Goal: Task Accomplishment & Management: Manage account settings

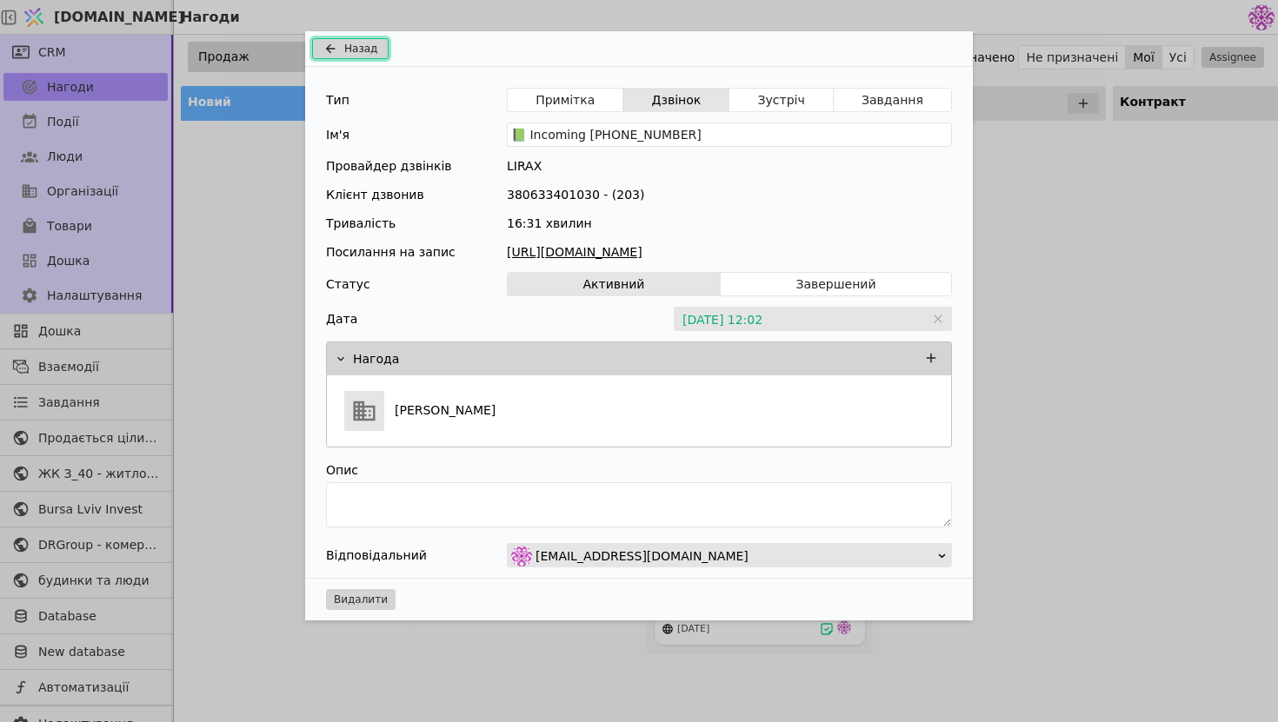
scroll to position [0, 218]
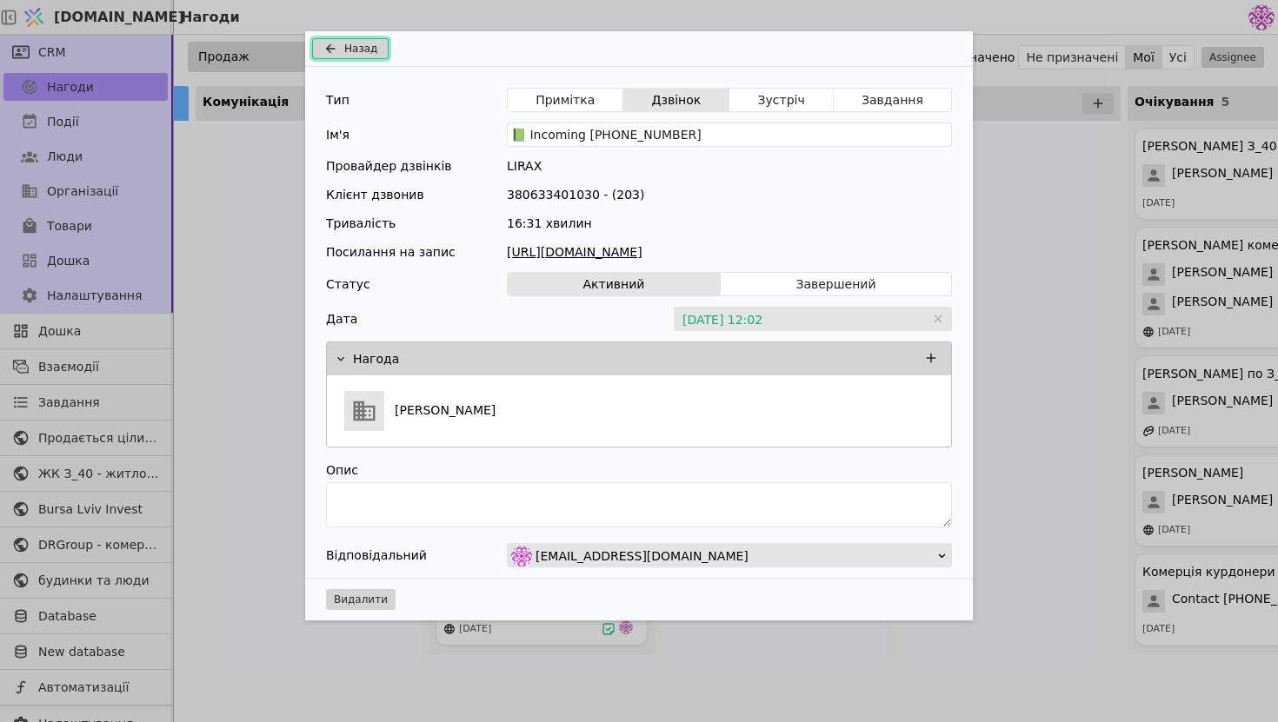
click at [353, 52] on span "Назад" at bounding box center [360, 49] width 33 height 16
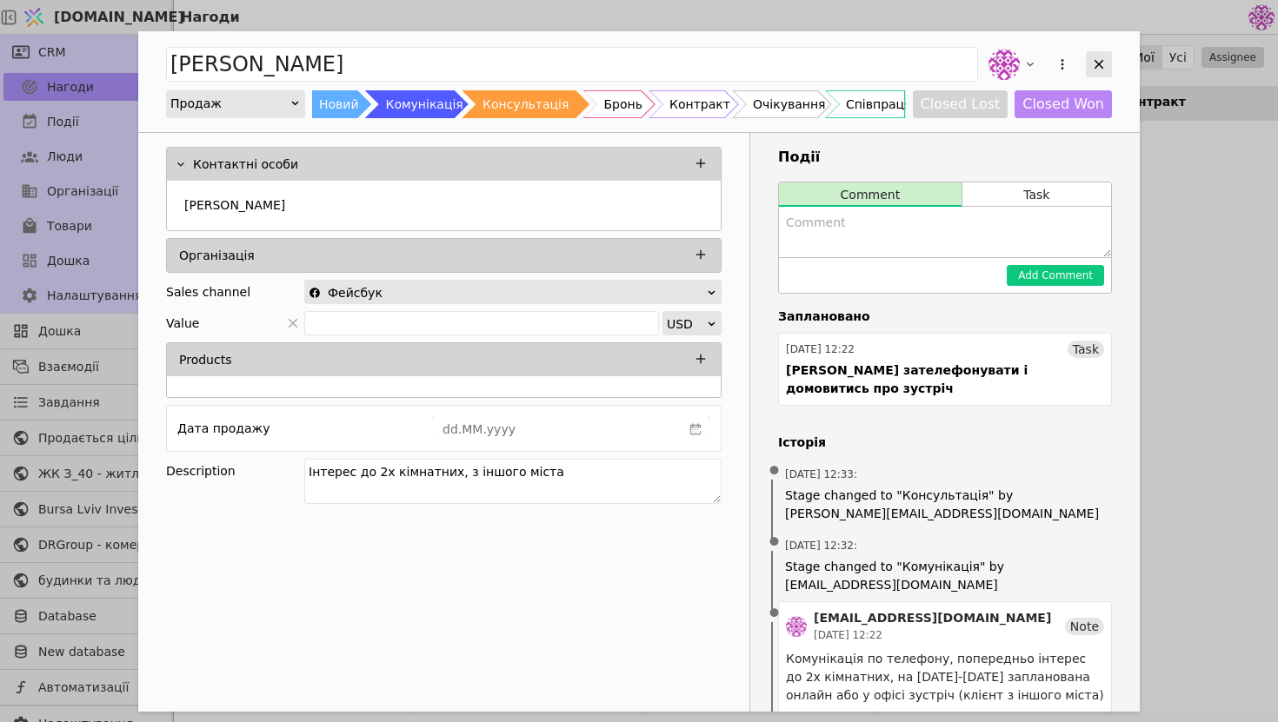
click at [1105, 69] on icon "Add Opportunity" at bounding box center [1099, 65] width 16 height 16
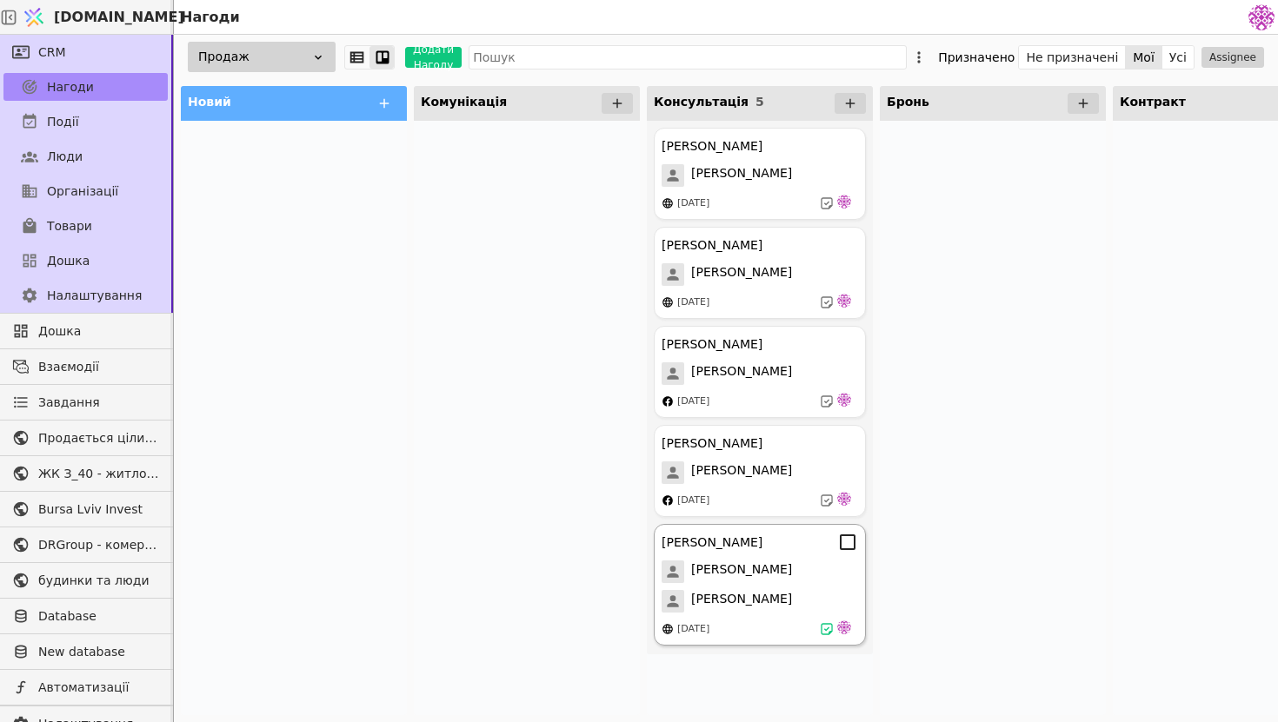
click at [780, 590] on div "[PERSON_NAME]" at bounding box center [760, 601] width 196 height 23
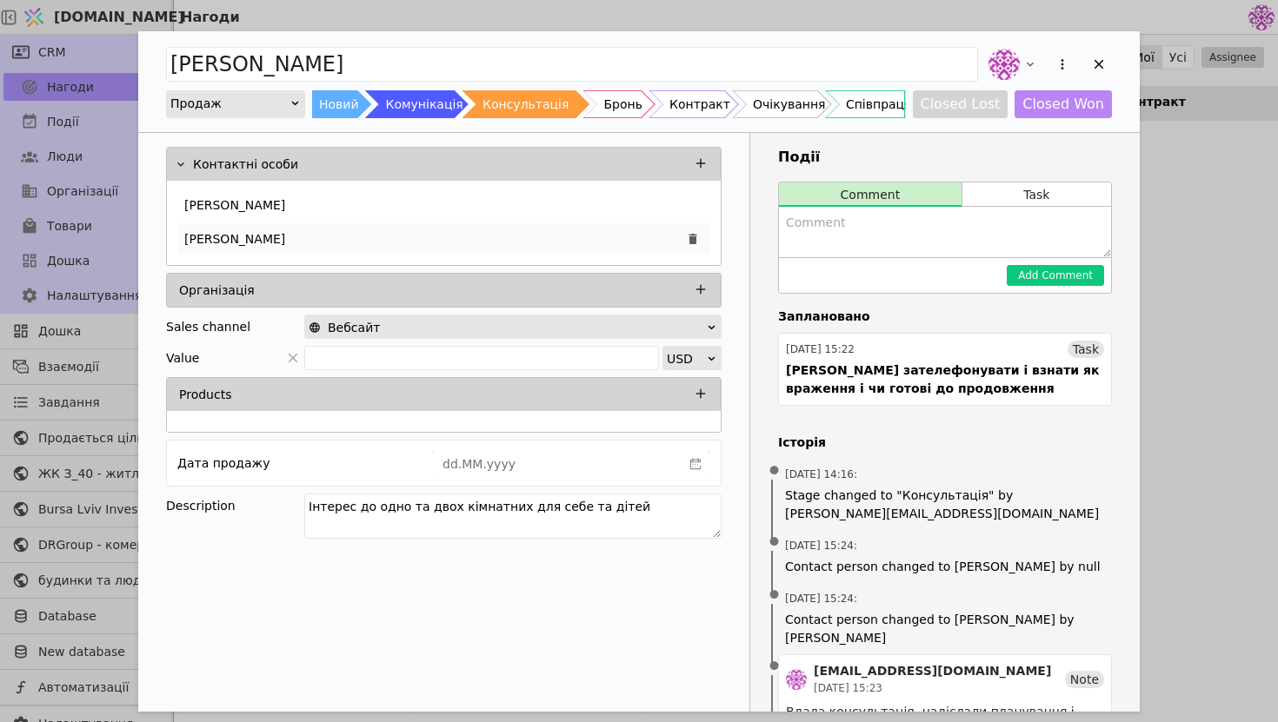
click at [353, 247] on div "[PERSON_NAME]" at bounding box center [443, 238] width 533 height 31
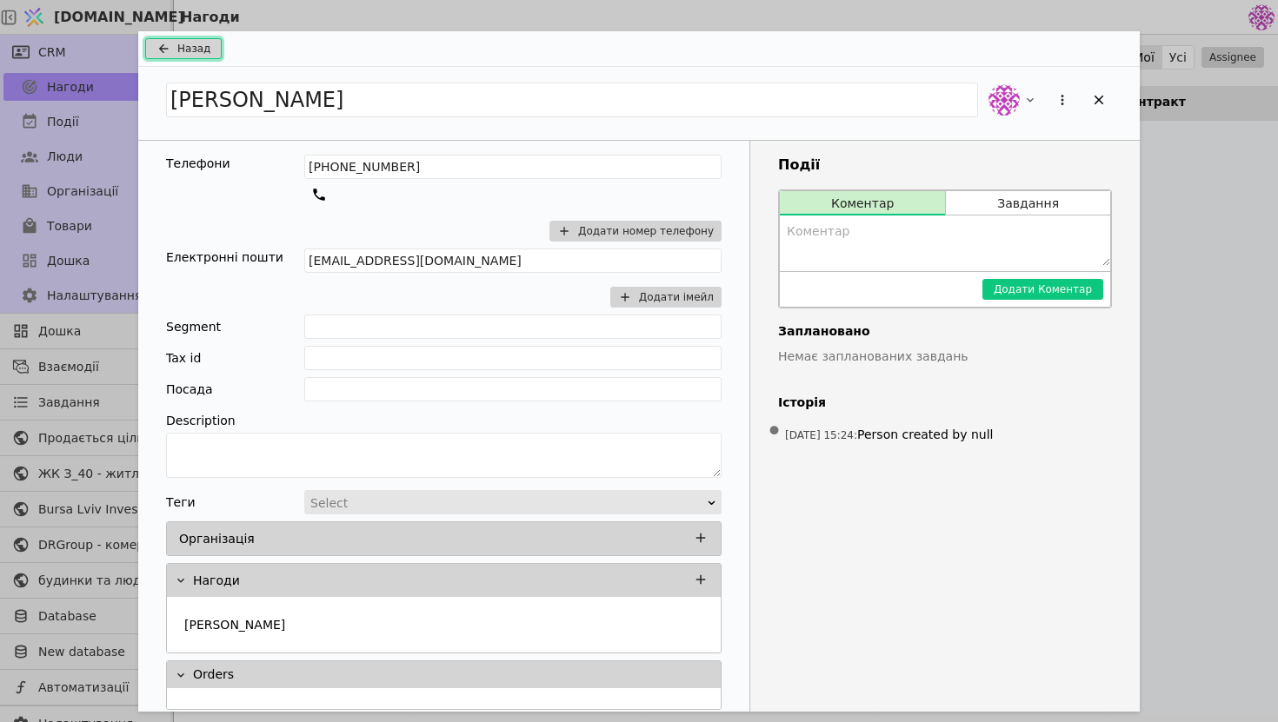
click at [162, 50] on icon "Add Opportunity" at bounding box center [164, 49] width 10 height 10
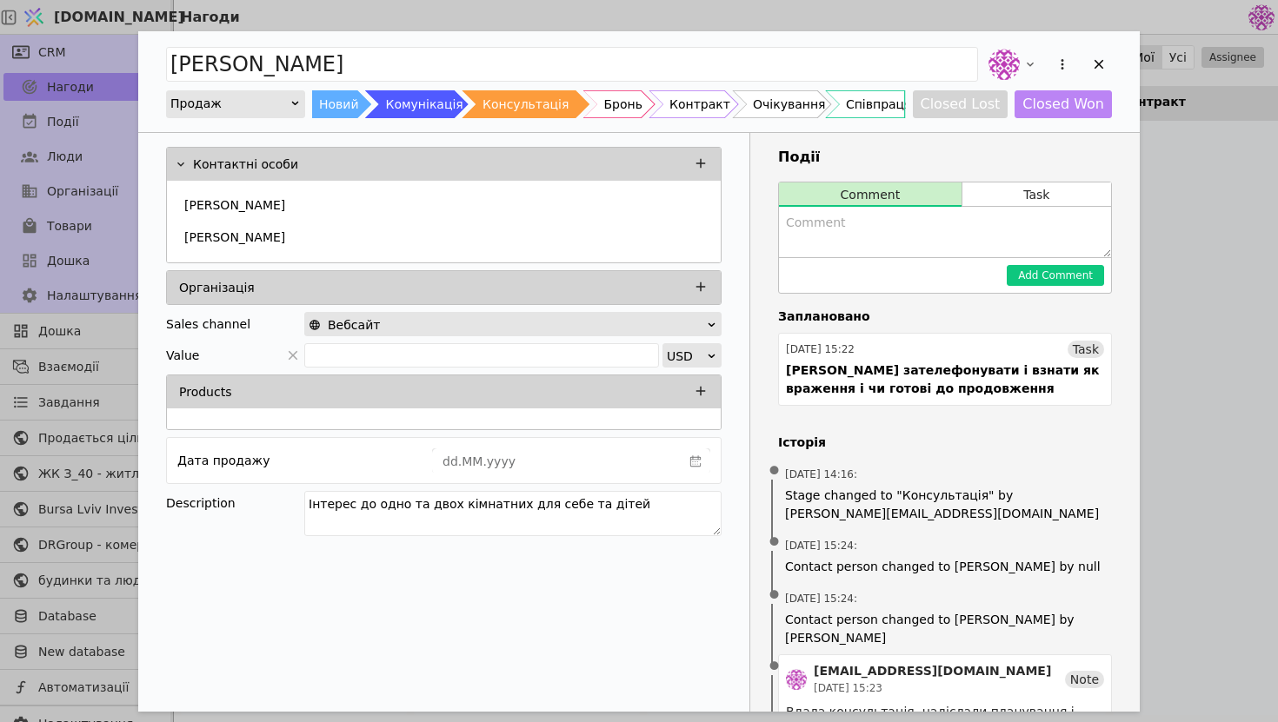
click at [1086, 50] on div "Add Opportunity" at bounding box center [1048, 64] width 127 height 38
click at [1091, 57] on icon "Add Opportunity" at bounding box center [1099, 65] width 16 height 16
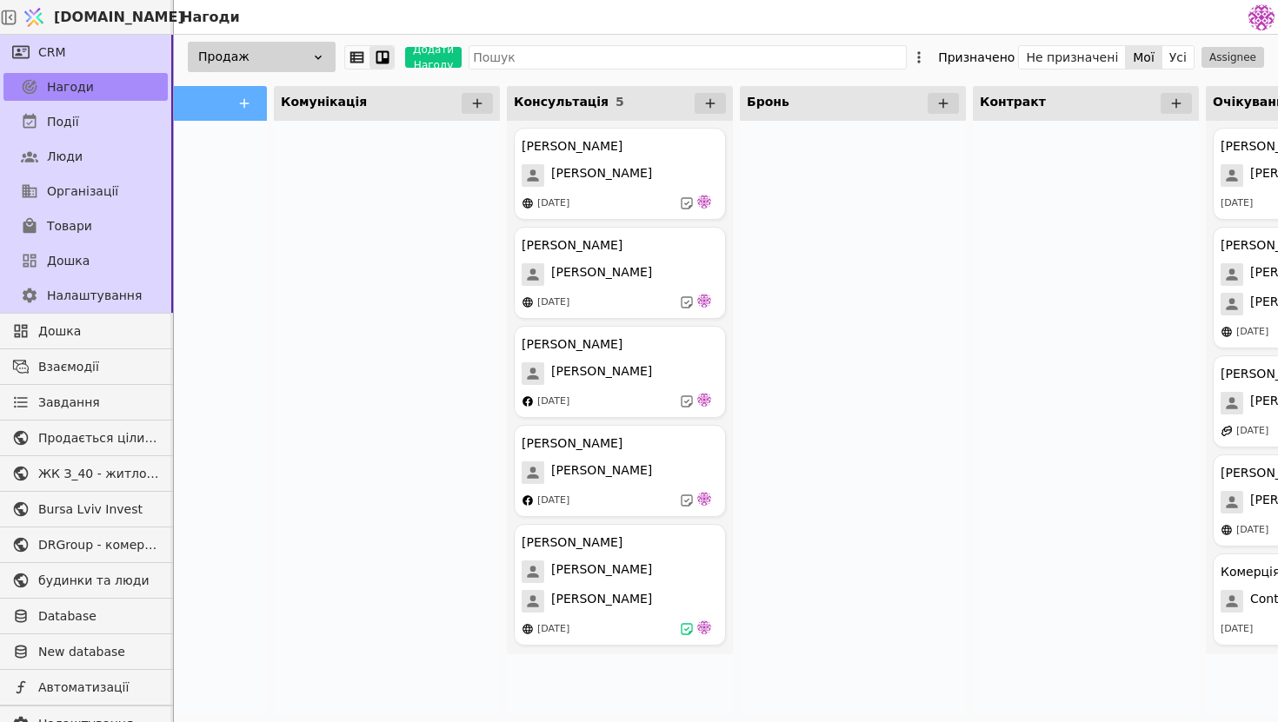
scroll to position [0, 158]
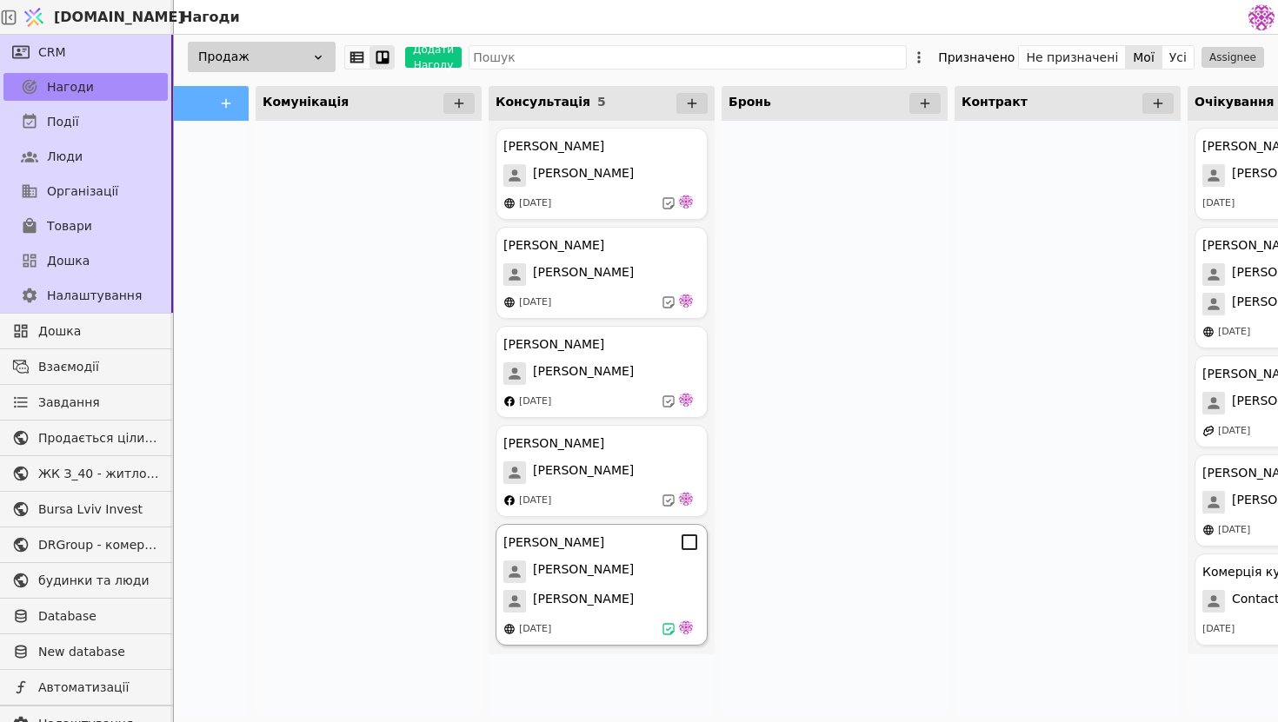
click at [585, 588] on div "[PERSON_NAME] [PERSON_NAME] [PERSON_NAME] [DATE]" at bounding box center [602, 585] width 212 height 122
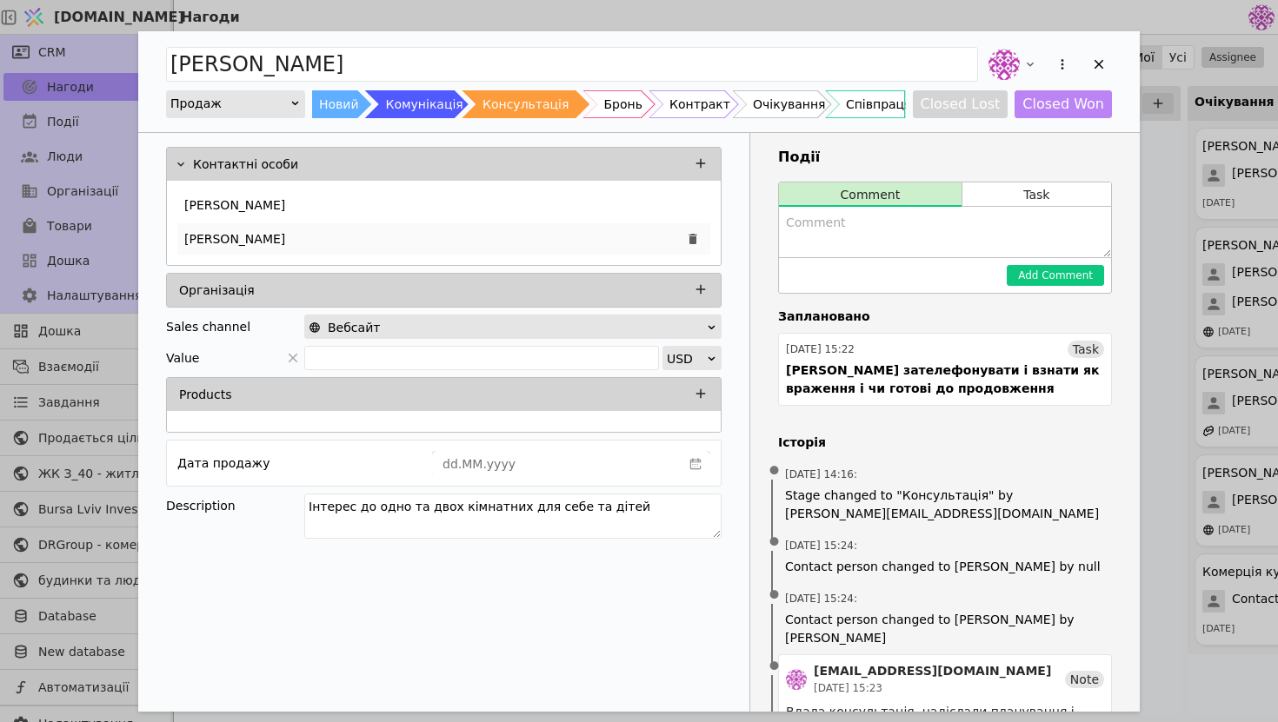
click at [538, 238] on div "[PERSON_NAME]" at bounding box center [443, 238] width 533 height 31
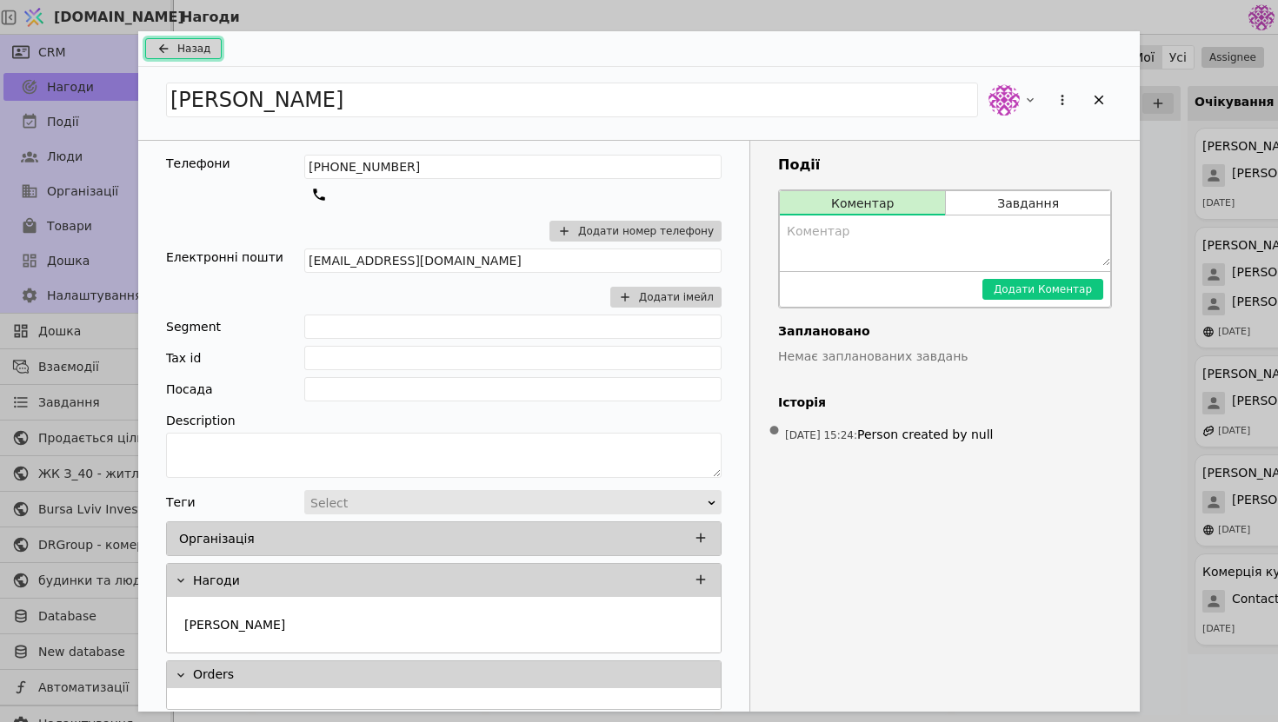
click at [183, 46] on span "Назад" at bounding box center [193, 49] width 33 height 16
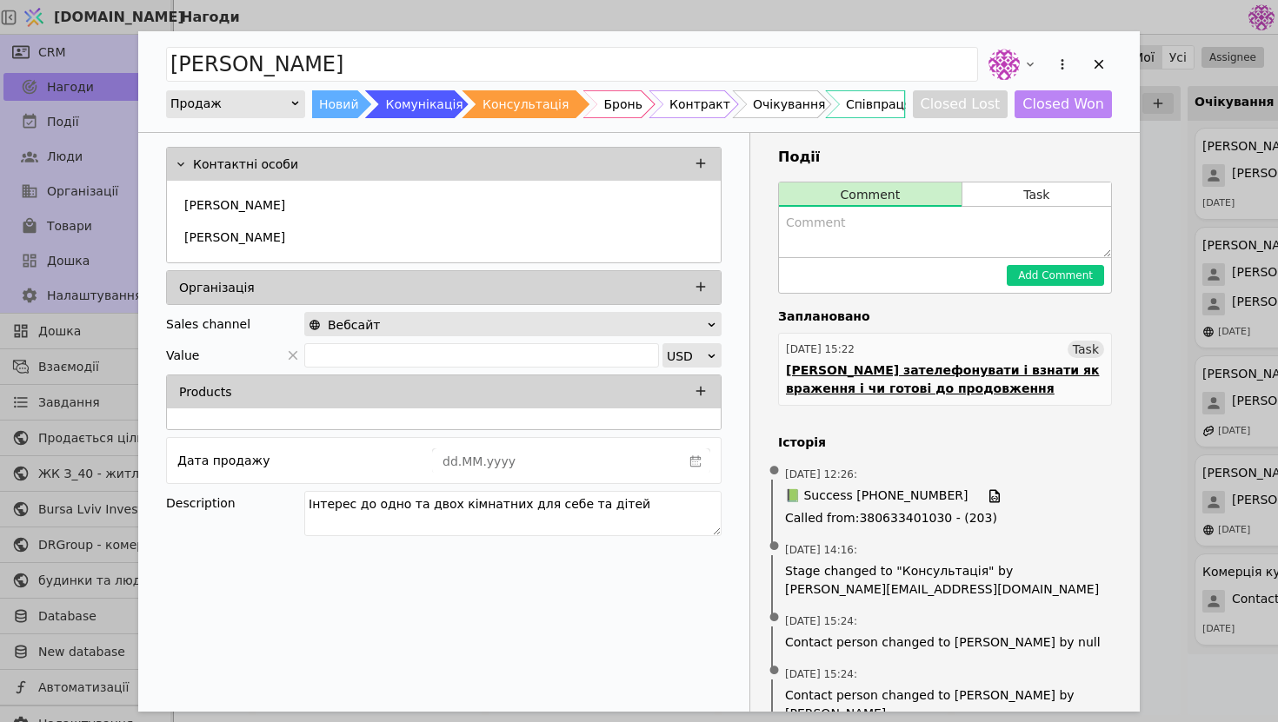
click at [995, 350] on div "30.08.2025 15:22 Task" at bounding box center [945, 349] width 318 height 17
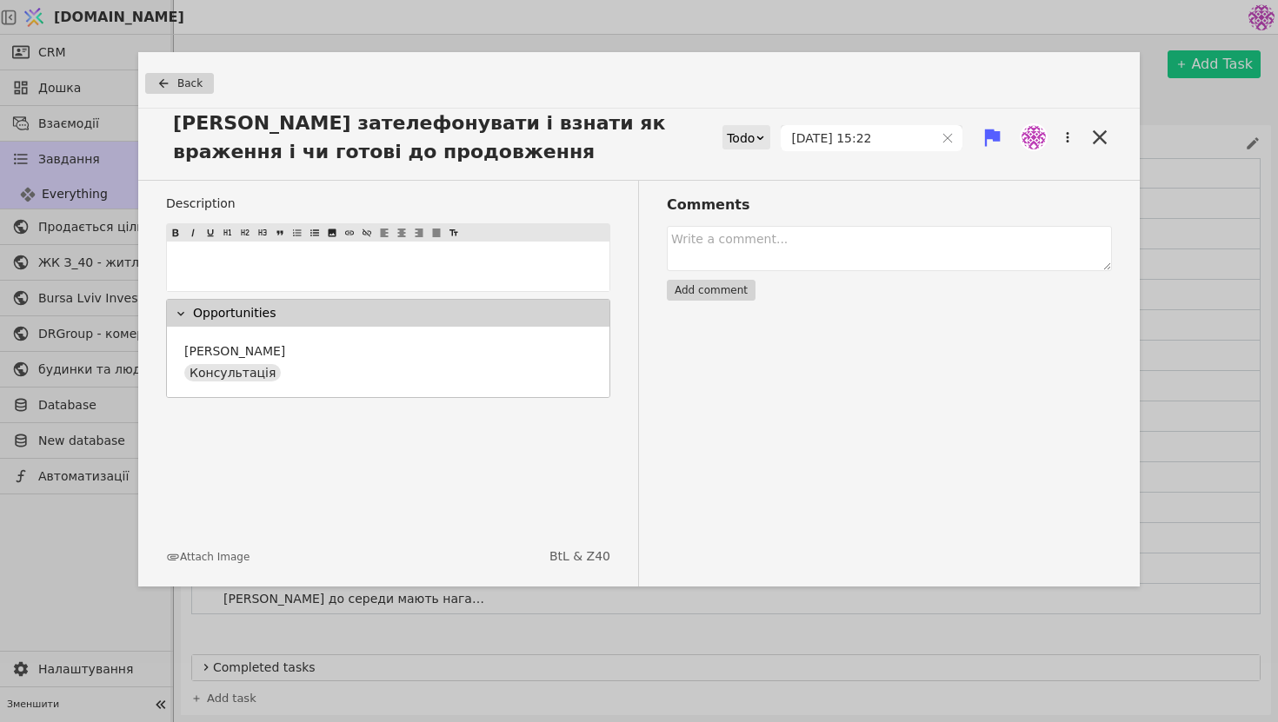
click at [755, 145] on div "Todo" at bounding box center [741, 138] width 28 height 24
click at [765, 239] on div "Done" at bounding box center [771, 240] width 72 height 26
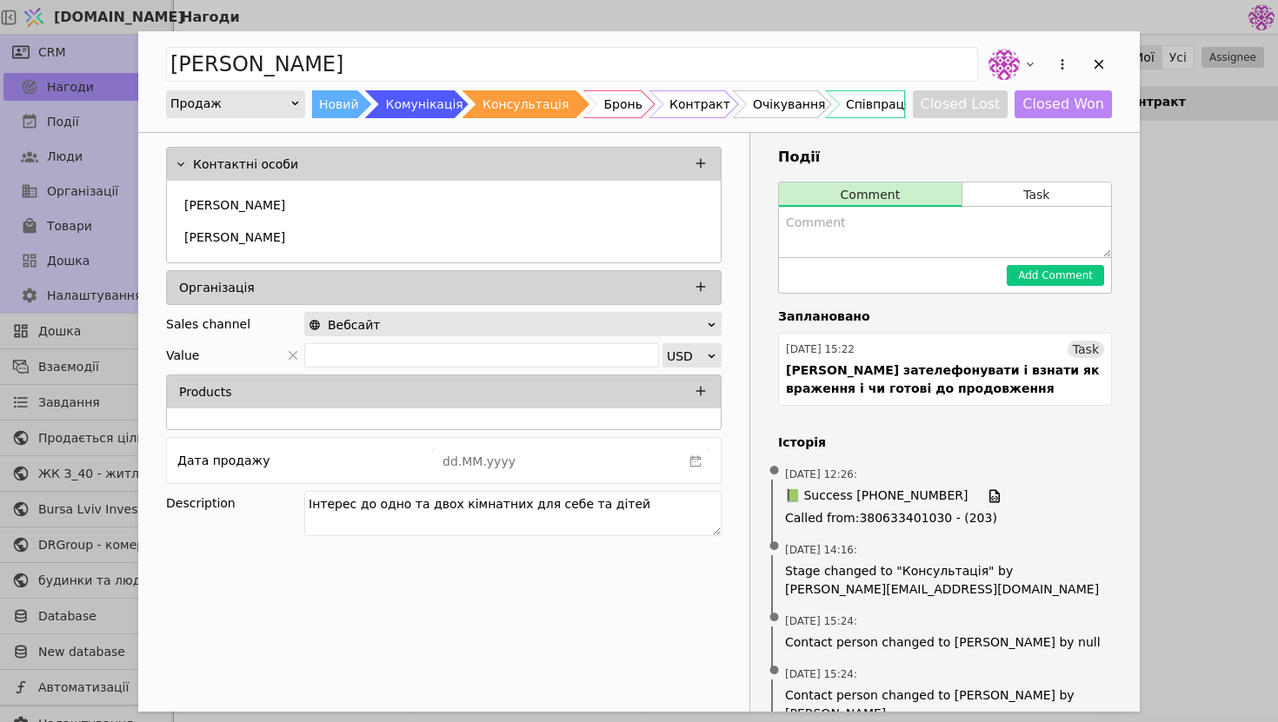
click at [920, 247] on textarea "Add Opportunity" at bounding box center [945, 232] width 332 height 50
type textarea "Сім'я поїхала у відпускту, зателефонувати за два тижні"
click at [1060, 276] on button "Add Comment" at bounding box center [1055, 275] width 97 height 21
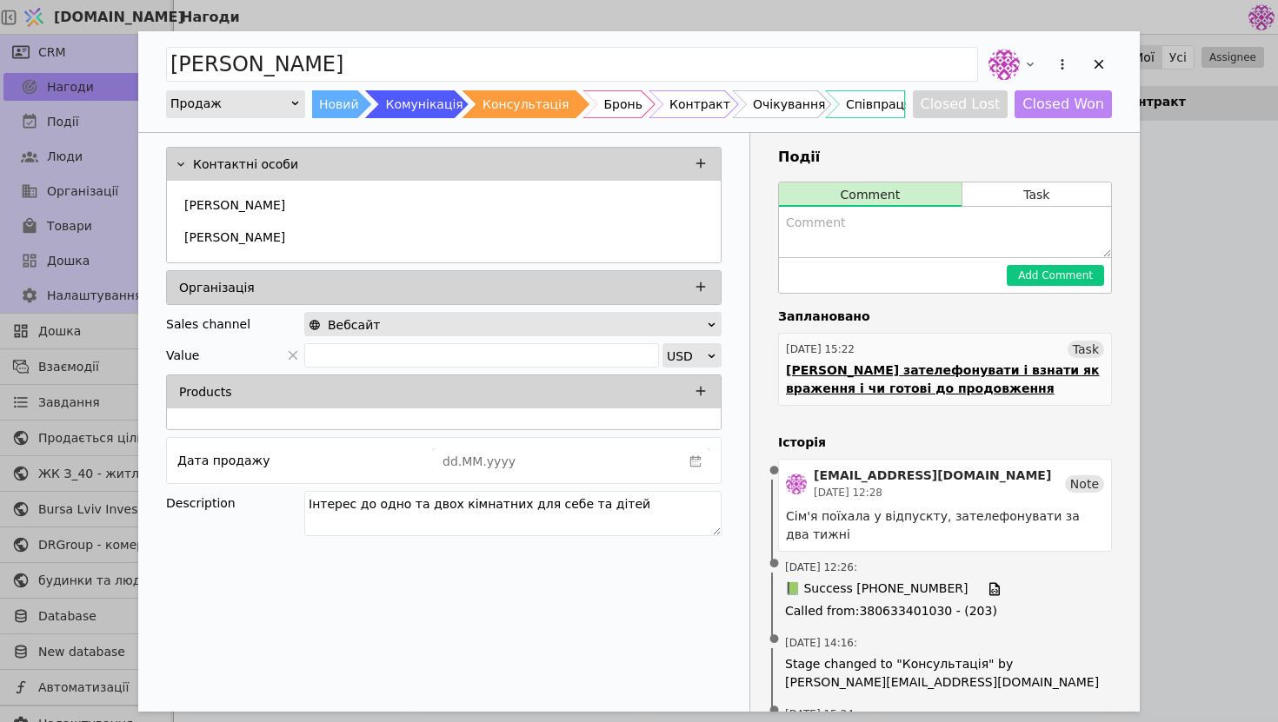
click at [1008, 371] on div "Денису зателефонувати і взнати як враження і чи готові до продовження" at bounding box center [945, 380] width 318 height 37
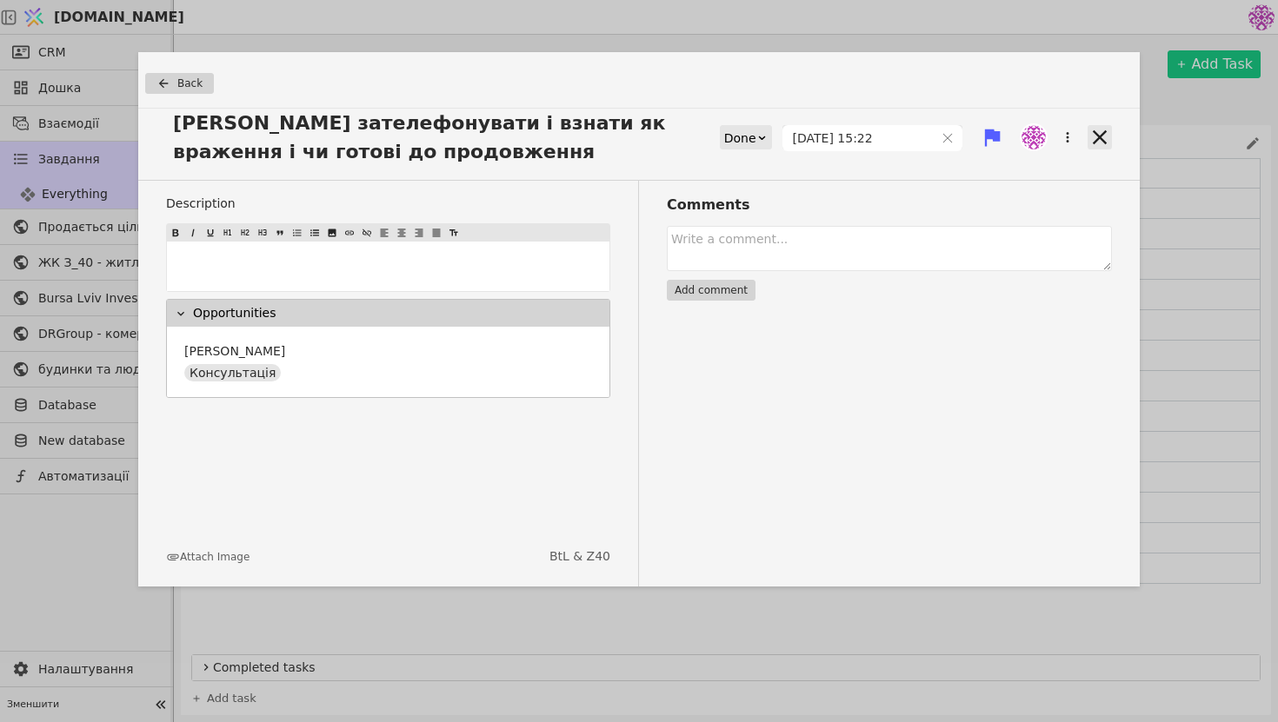
click at [1109, 127] on icon at bounding box center [1100, 137] width 24 height 24
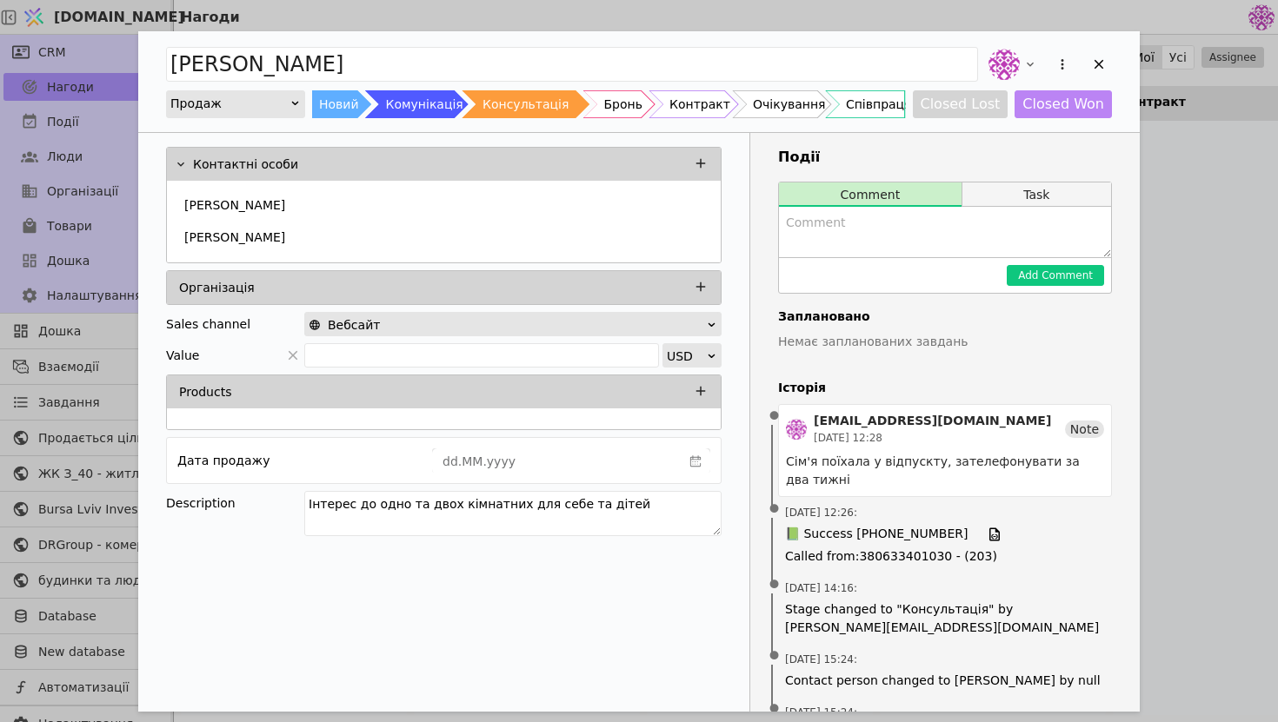
click at [1028, 192] on button "Task" at bounding box center [1036, 195] width 149 height 24
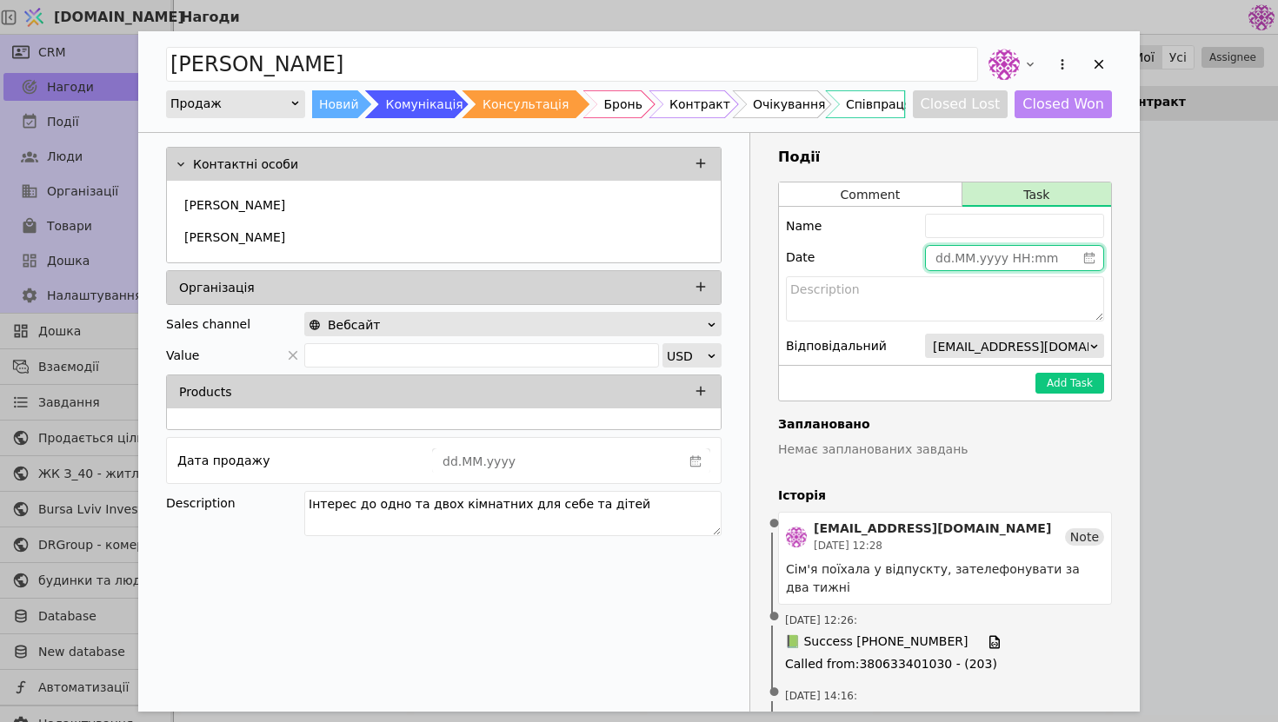
type input "dd.MM.yyyy HH:mm"
click at [1015, 256] on input "dd.MM.yyyy HH:mm" at bounding box center [1001, 258] width 150 height 24
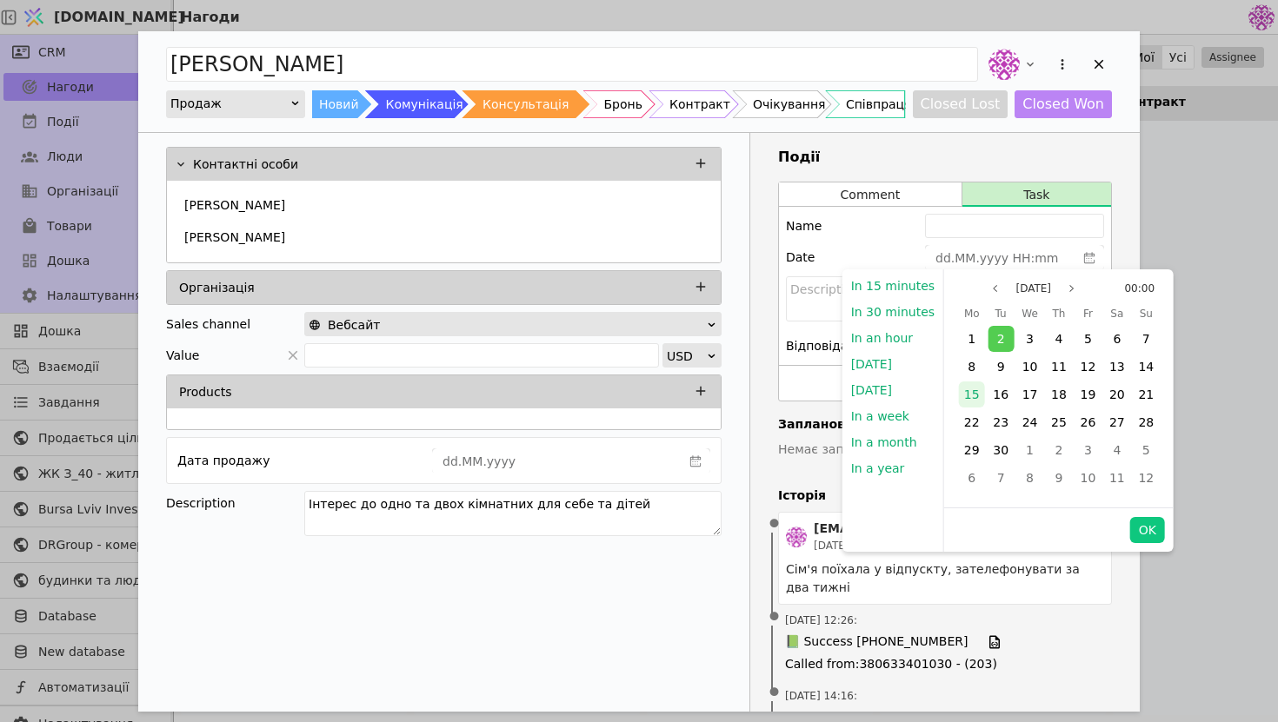
click at [975, 394] on div "15" at bounding box center [972, 395] width 26 height 26
click at [1140, 533] on button "OK" at bounding box center [1147, 530] width 35 height 26
type input "15.09.2025 00:00"
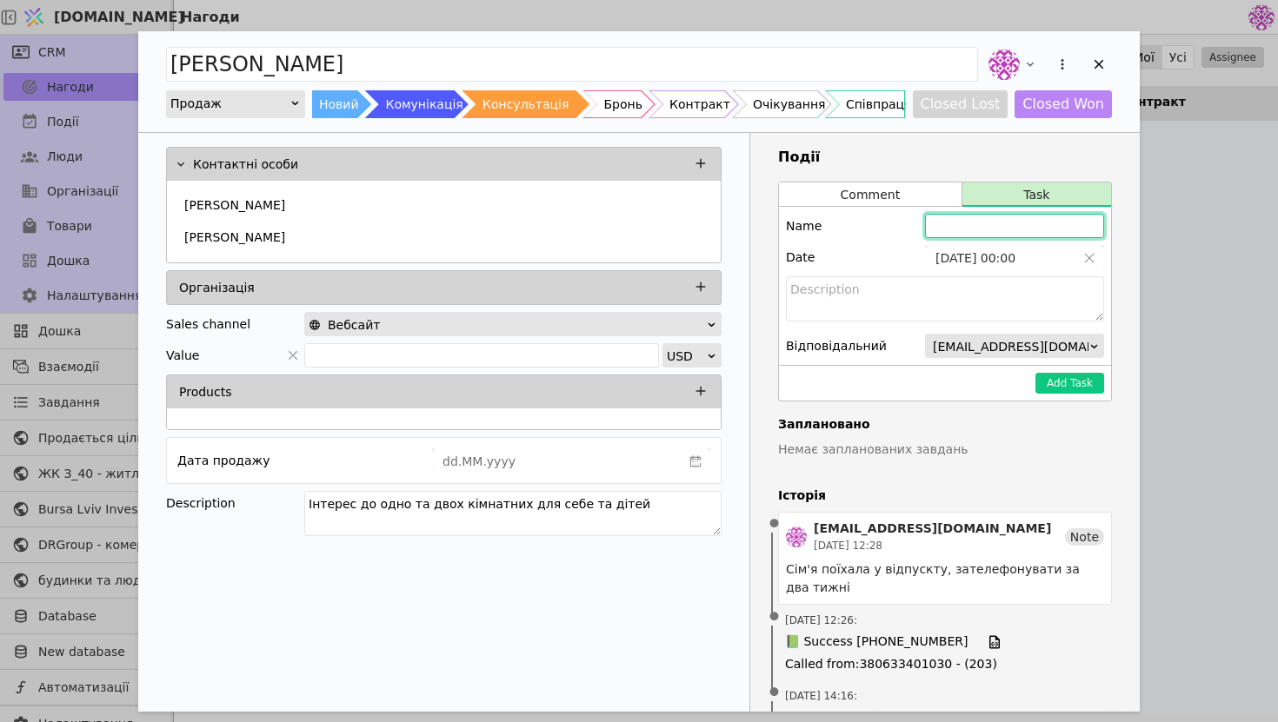
click at [1008, 229] on input "Add Opportunity" at bounding box center [1014, 226] width 179 height 24
type input "Денису зателефонувати після того як вернеться сім'я з відпустики"
click at [1061, 386] on button "Add Task" at bounding box center [1069, 383] width 69 height 21
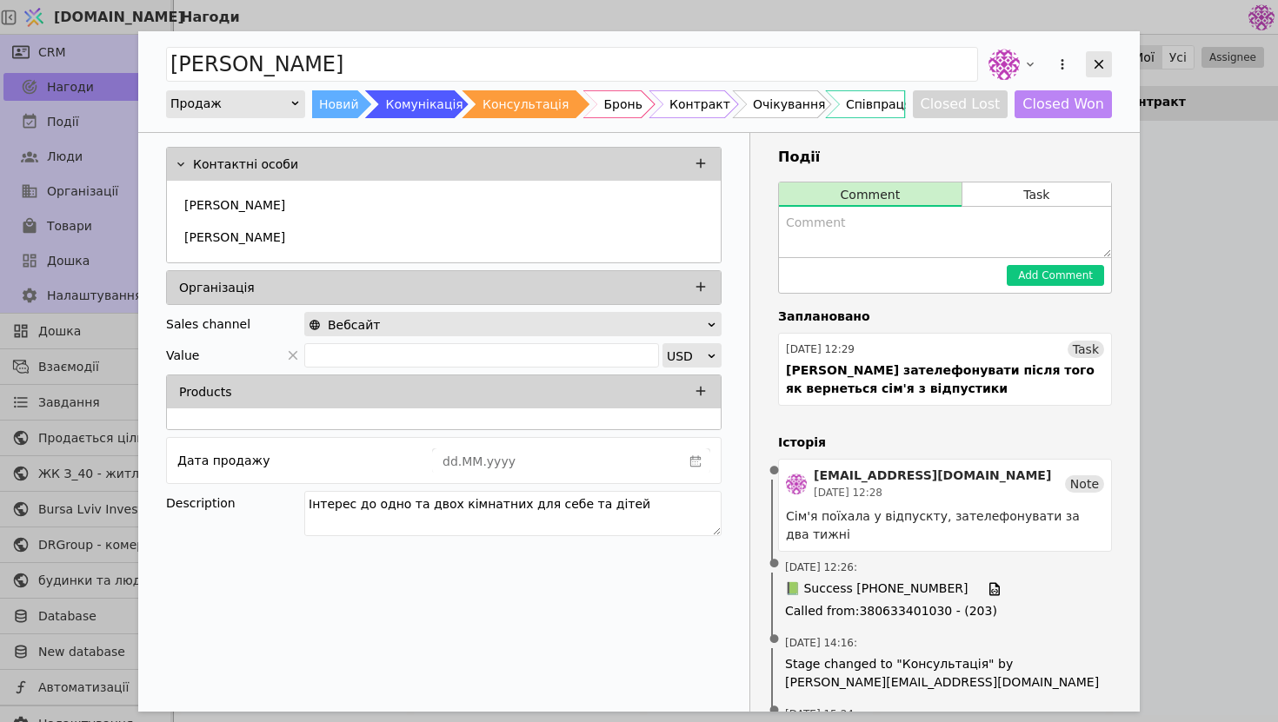
click at [1102, 57] on icon "Add Opportunity" at bounding box center [1099, 65] width 16 height 16
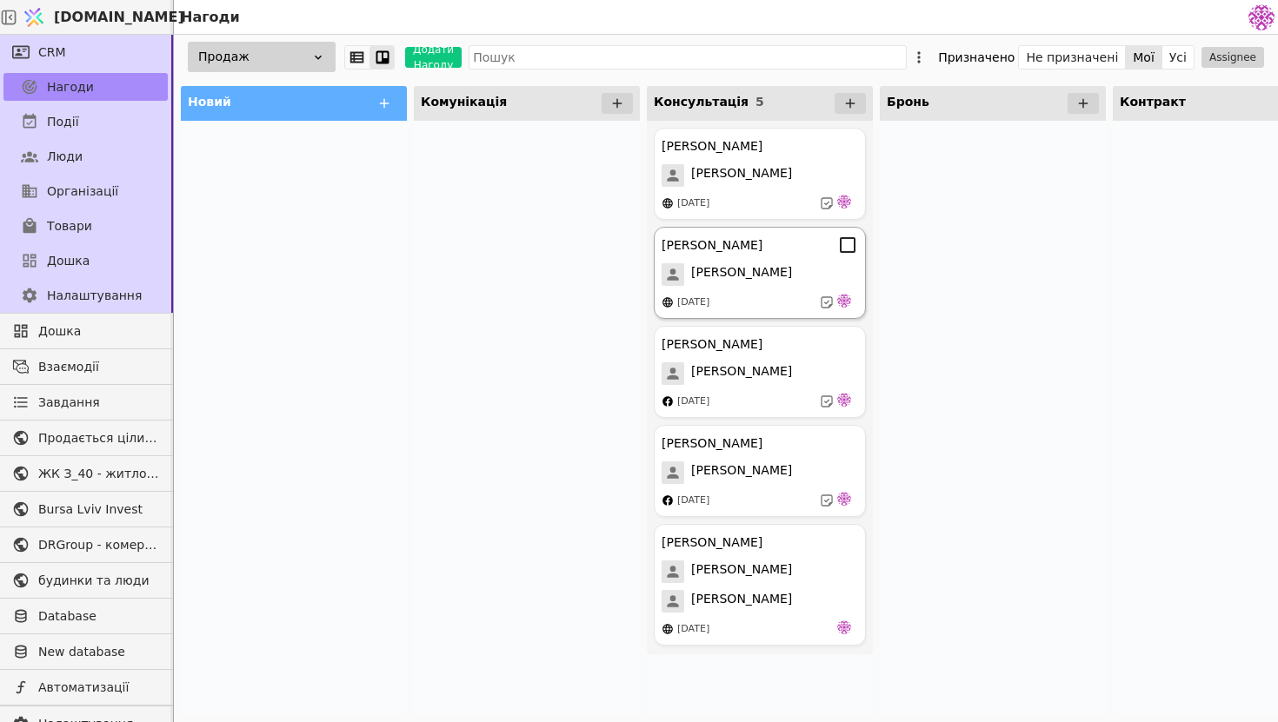
click at [768, 250] on div "[PERSON_NAME]" at bounding box center [760, 245] width 196 height 21
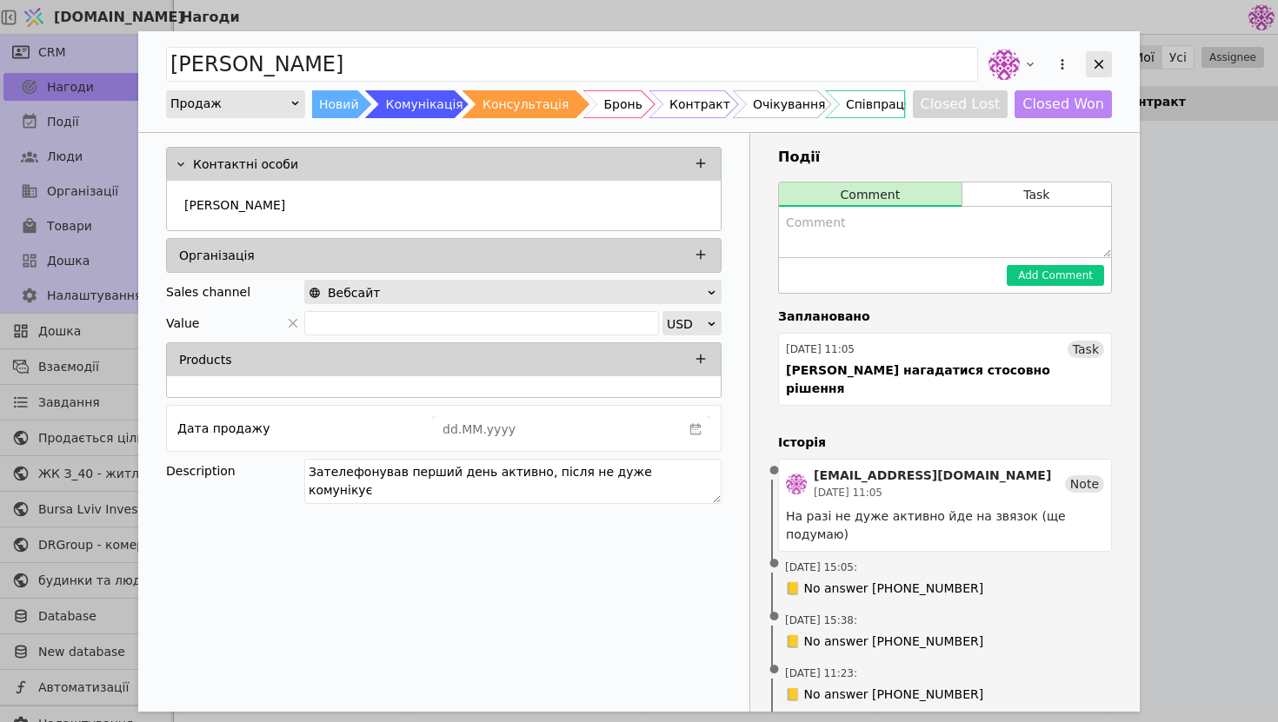
click at [1088, 67] on div "Add Opportunity" at bounding box center [1099, 64] width 26 height 26
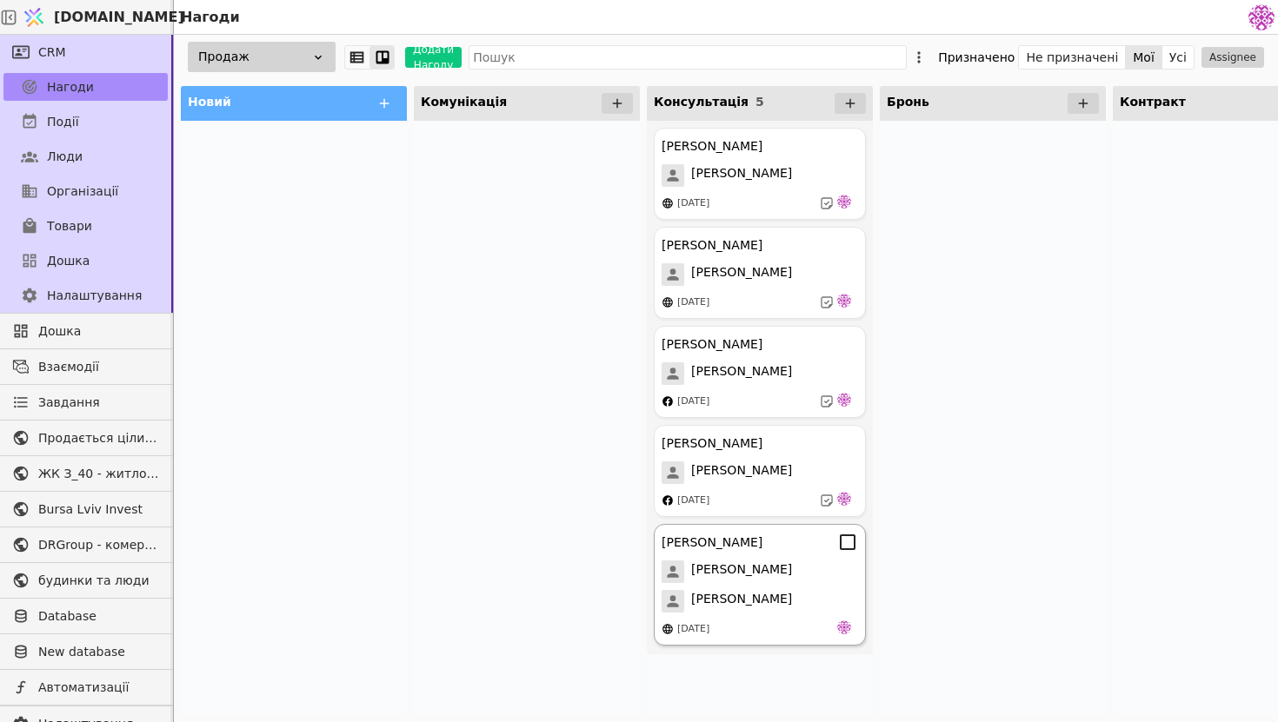
click at [784, 576] on span "[PERSON_NAME]" at bounding box center [741, 572] width 101 height 23
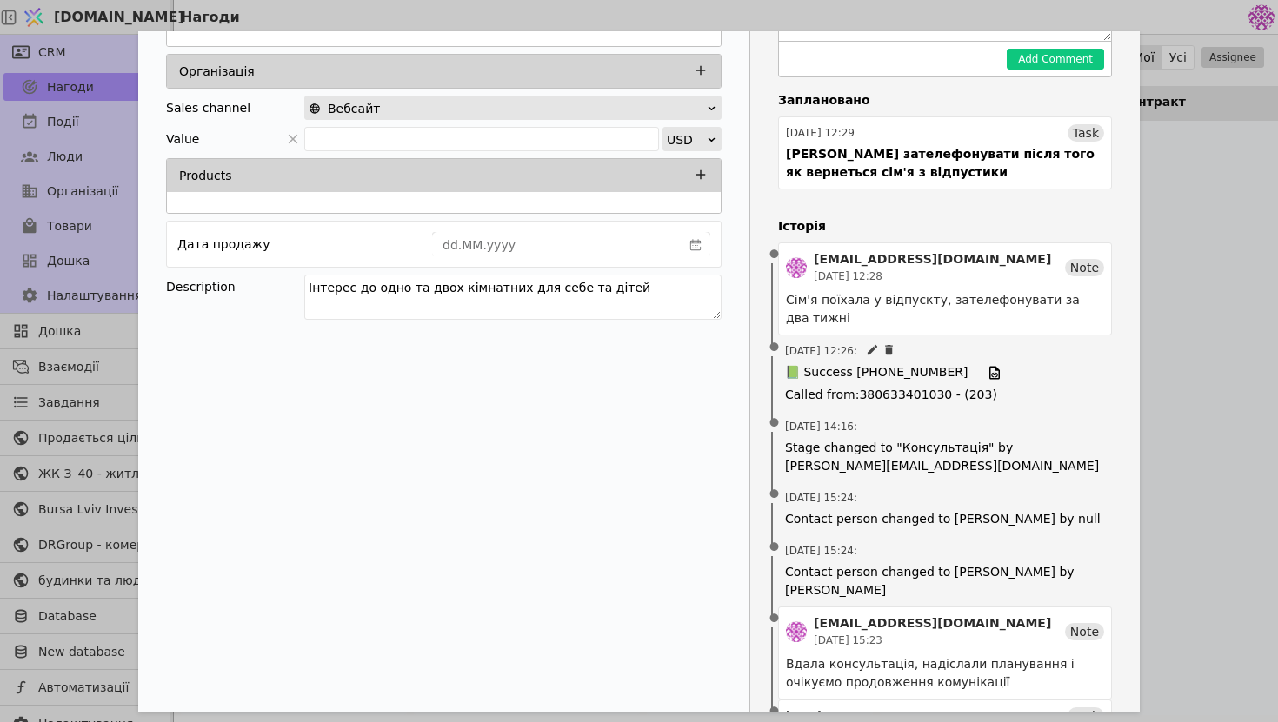
scroll to position [229, 0]
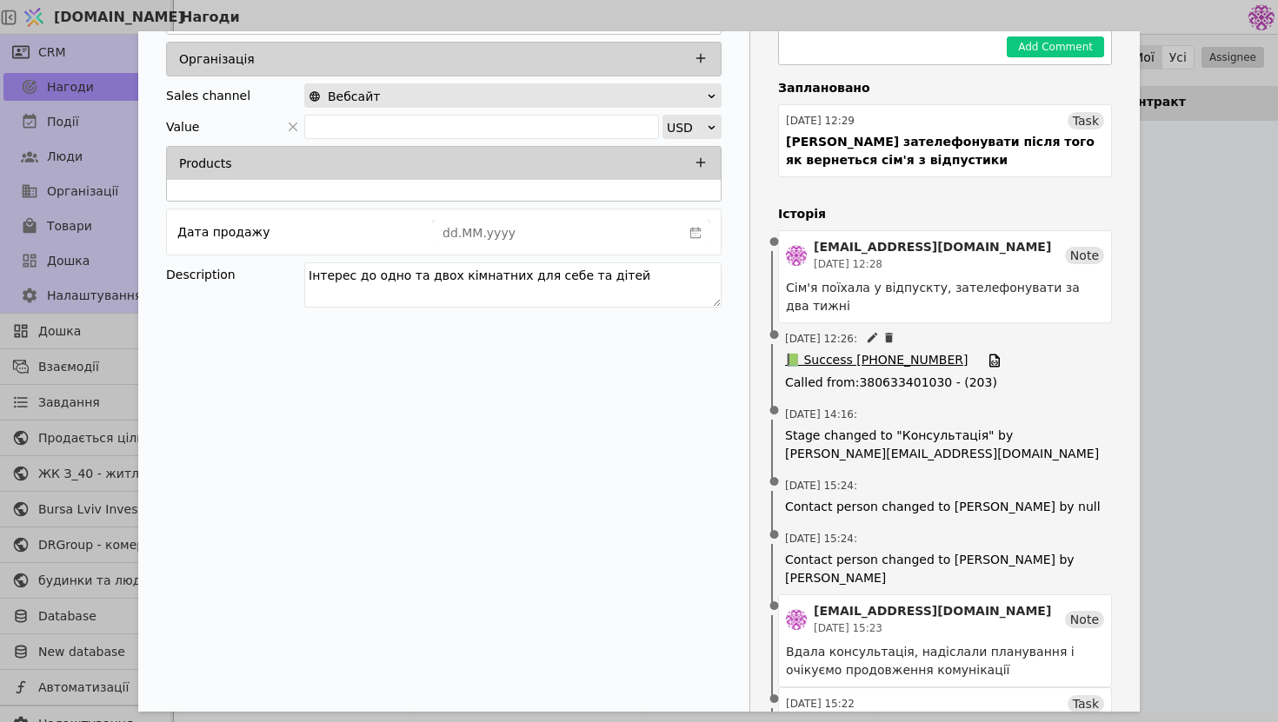
click at [907, 363] on span "📗 Success +380677698245" at bounding box center [876, 360] width 183 height 19
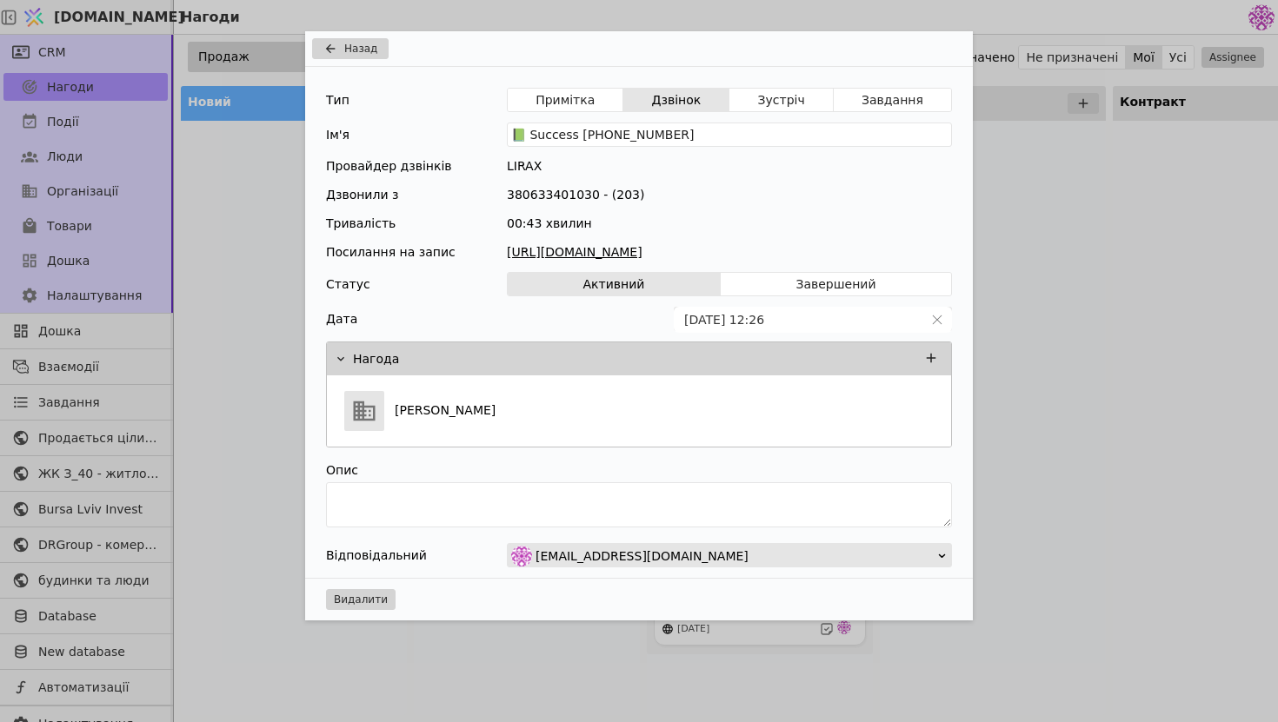
click at [773, 250] on link "https://files.lirax.net/voice_record2/8002837522432373/2025-09-02/42c9a703f2530…" at bounding box center [729, 252] width 445 height 18
click at [341, 41] on button "Назад" at bounding box center [350, 48] width 77 height 21
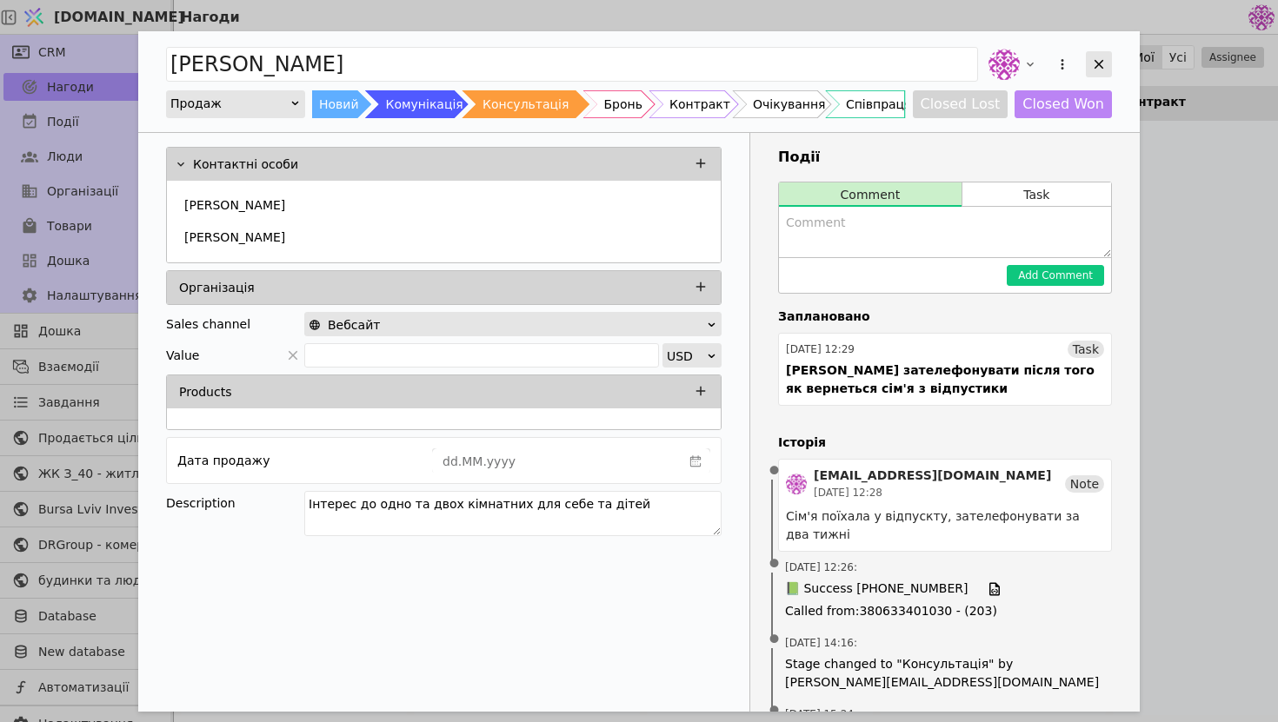
click at [1094, 61] on icon "Add Opportunity" at bounding box center [1099, 65] width 16 height 16
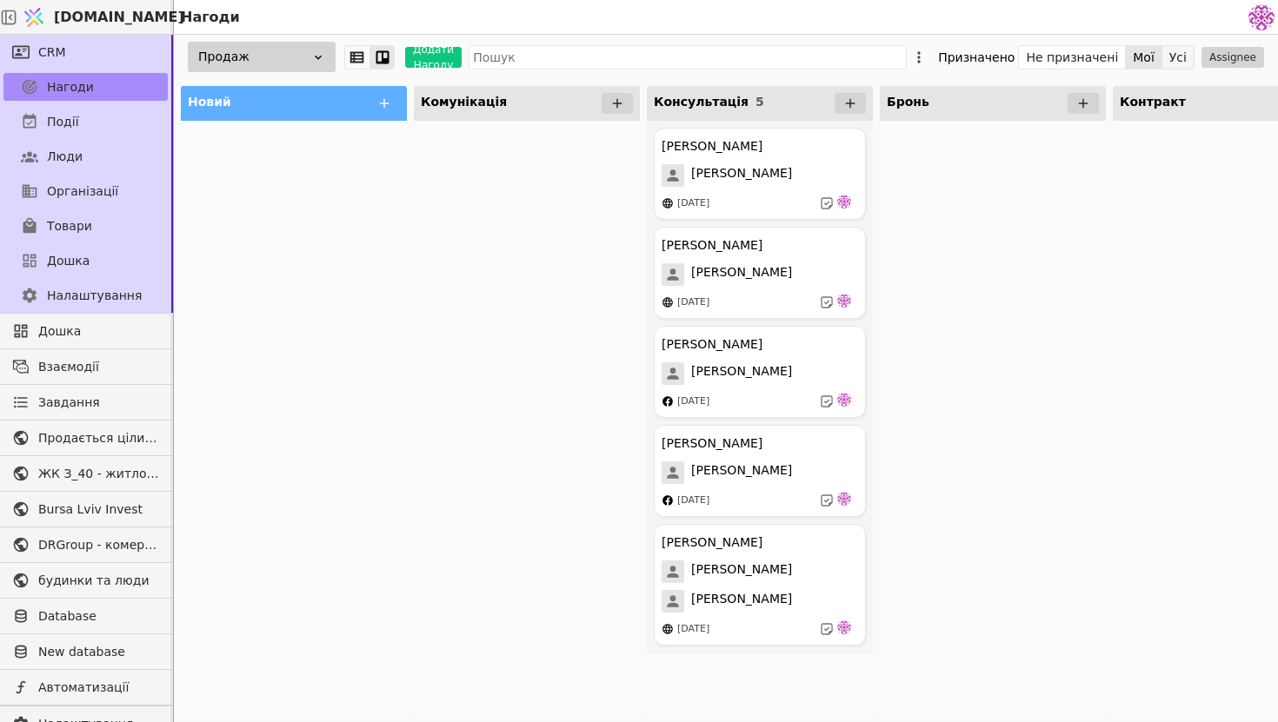
click at [1187, 57] on button "Усі" at bounding box center [1177, 57] width 31 height 24
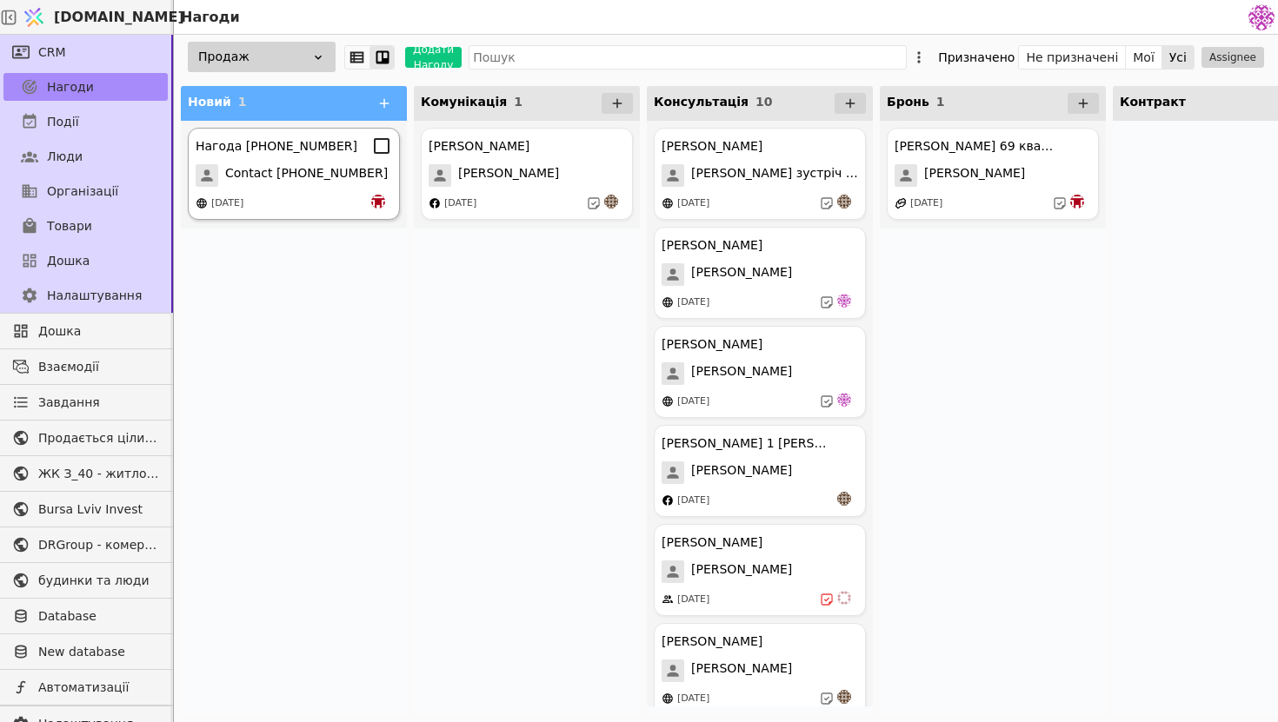
click at [303, 185] on span "Contact +380735853309" at bounding box center [306, 175] width 163 height 23
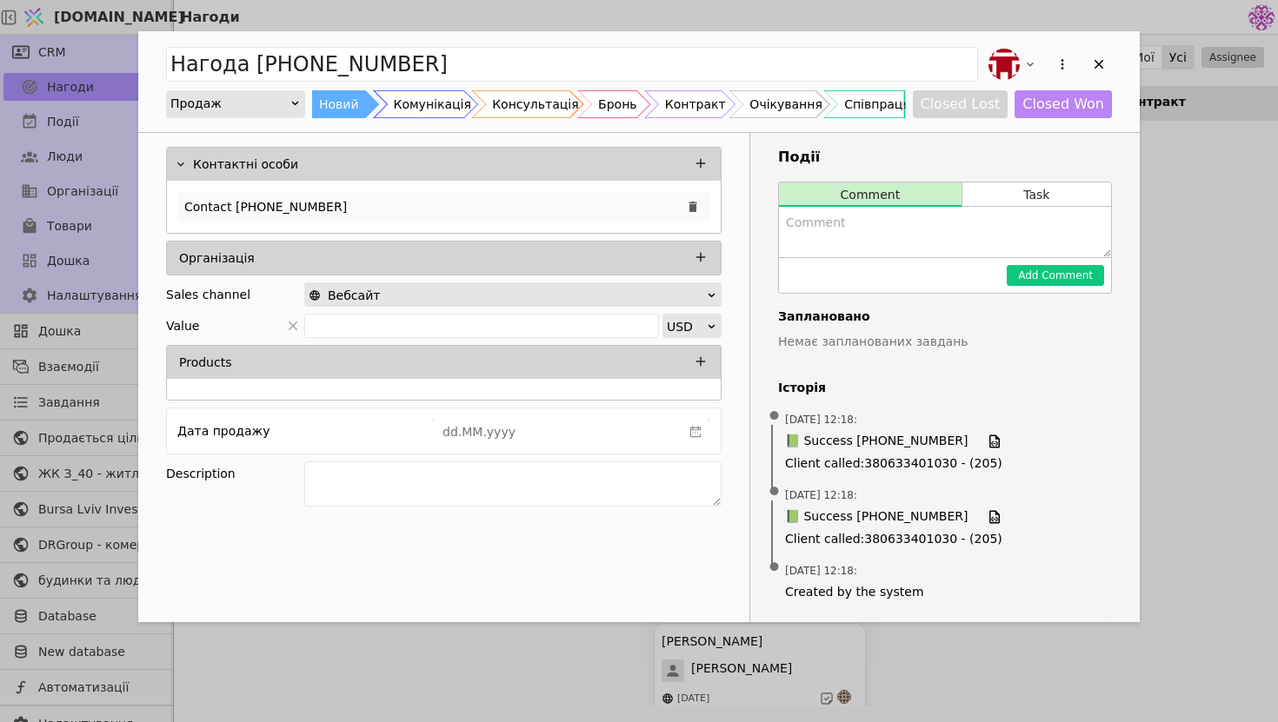
click at [383, 204] on div "Contact +380735853309" at bounding box center [443, 206] width 533 height 31
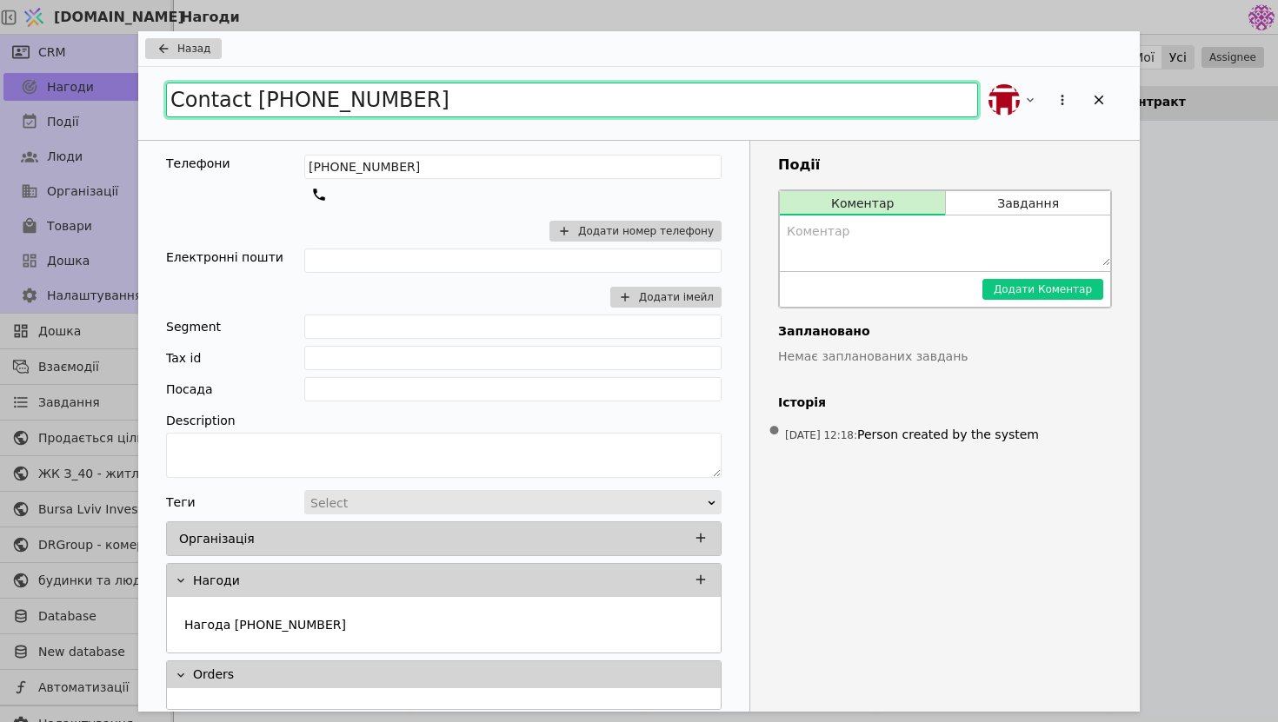
drag, startPoint x: 466, startPoint y: 101, endPoint x: 149, endPoint y: 69, distance: 319.0
click at [149, 69] on div "Contact +380735853309" at bounding box center [639, 103] width 1002 height 73
type input "ДімРіа співпраця"
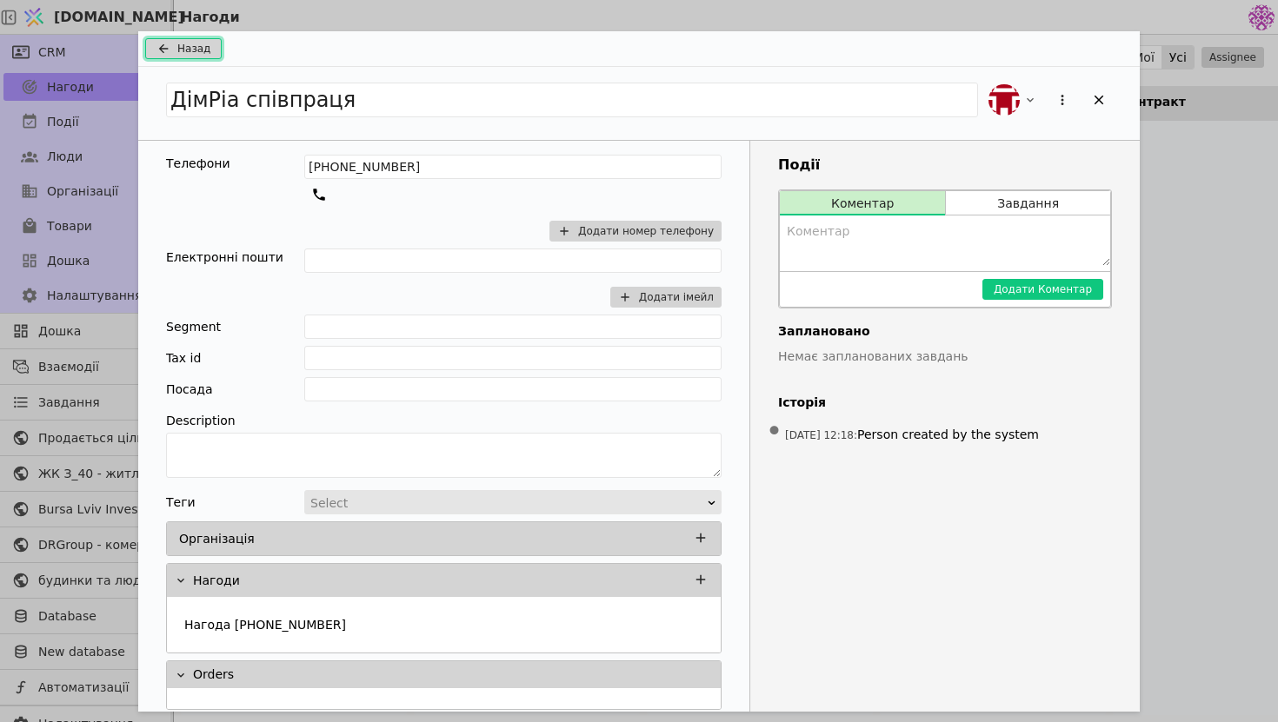
click at [186, 56] on span "Назад" at bounding box center [193, 49] width 33 height 16
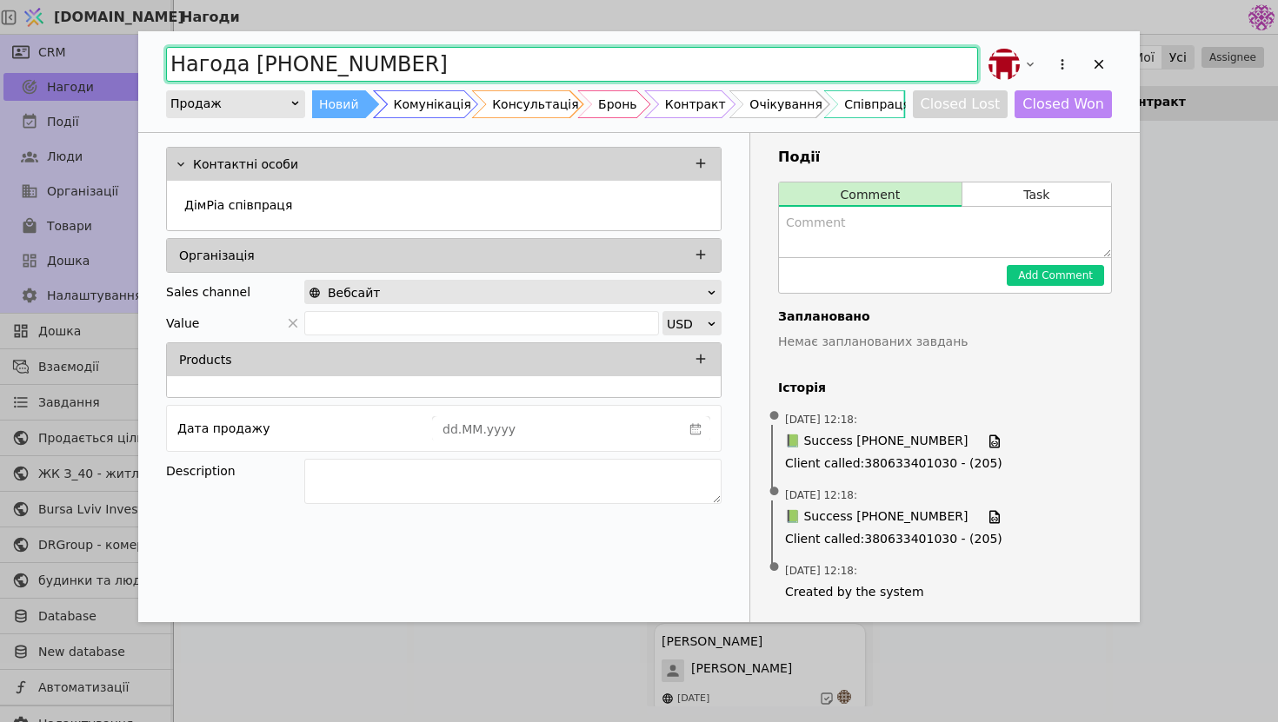
drag, startPoint x: 436, startPoint y: 66, endPoint x: 65, endPoint y: 51, distance: 370.7
click at [65, 51] on div "Нагода +380735853309 Продаж Новий Комунікація Консультація Бронь Контракт Очіку…" at bounding box center [639, 361] width 1278 height 722
type input "Д"
type input "D"
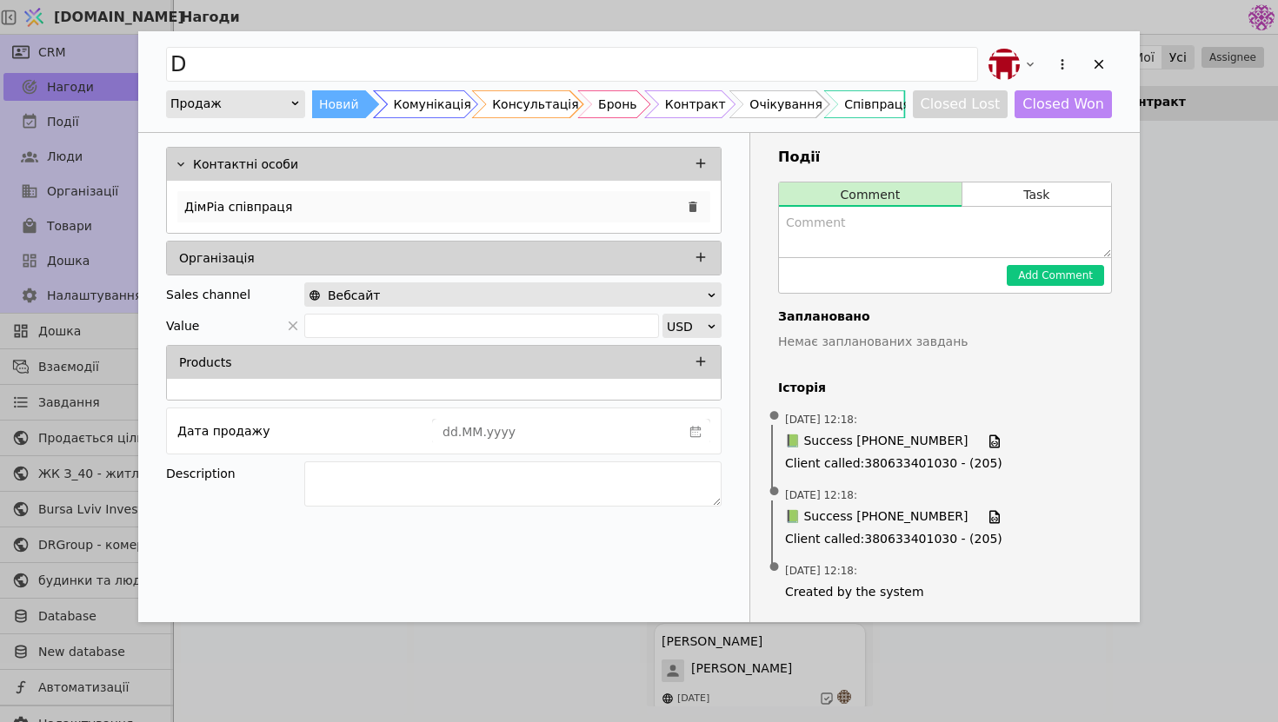
click at [196, 198] on p "ДімРіа співпраця" at bounding box center [238, 207] width 108 height 18
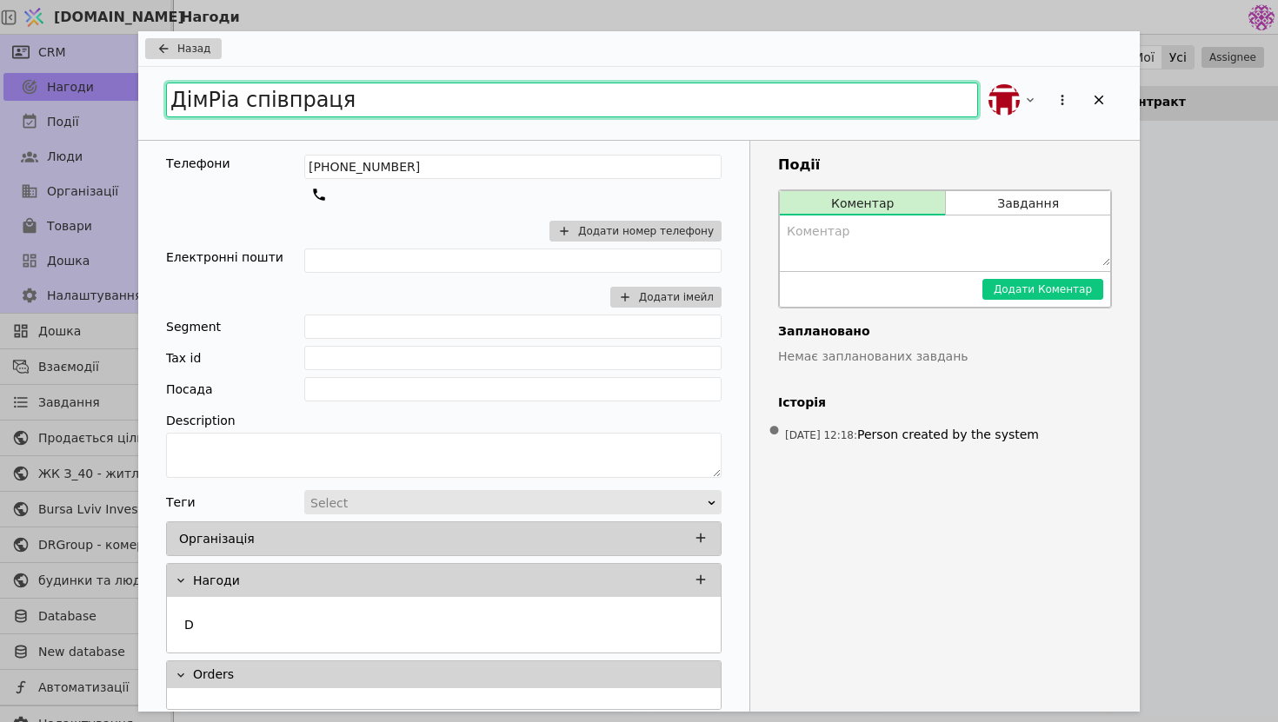
drag, startPoint x: 234, startPoint y: 101, endPoint x: 100, endPoint y: 101, distance: 133.9
click at [100, 101] on div "Назад ДімРіа співпраця Телефони +380735853309 Додати номер телефону Електронні …" at bounding box center [639, 361] width 1278 height 722
type input "DimRia співпраця"
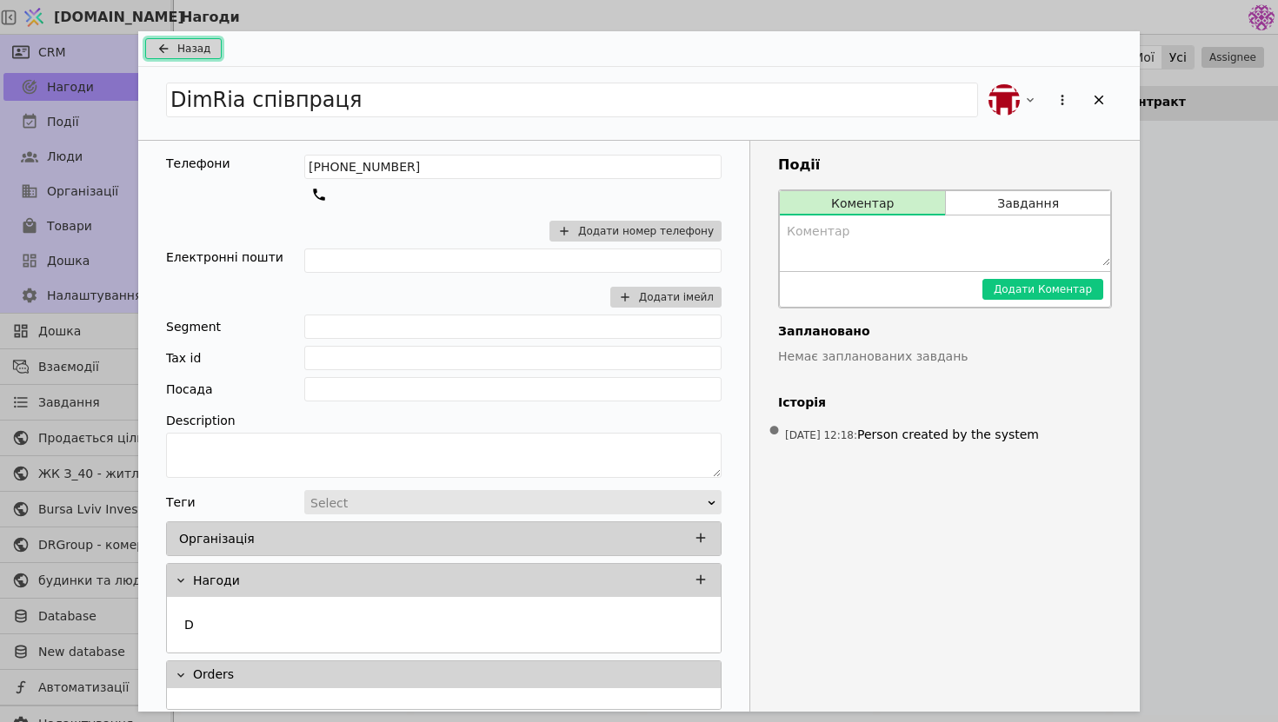
click at [169, 46] on icon "Add Opportunity" at bounding box center [163, 49] width 21 height 14
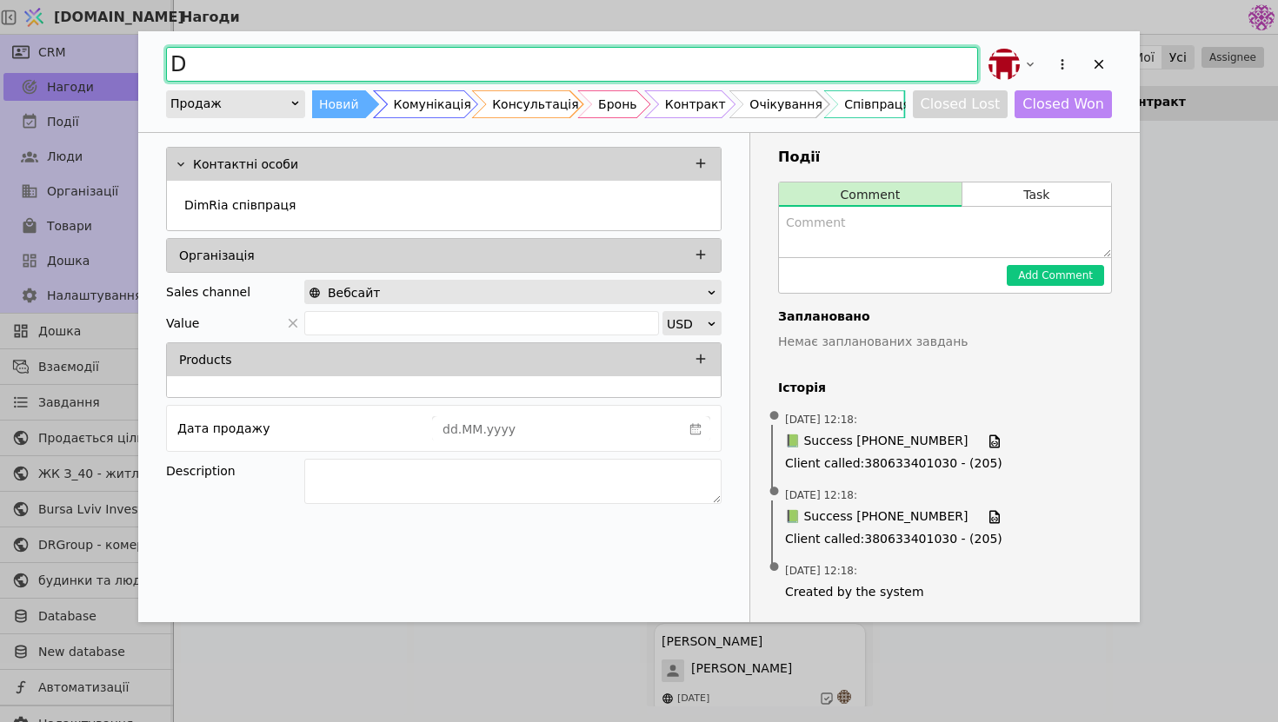
click at [219, 62] on input "D" at bounding box center [572, 64] width 812 height 35
type input "DimRia співпраця"
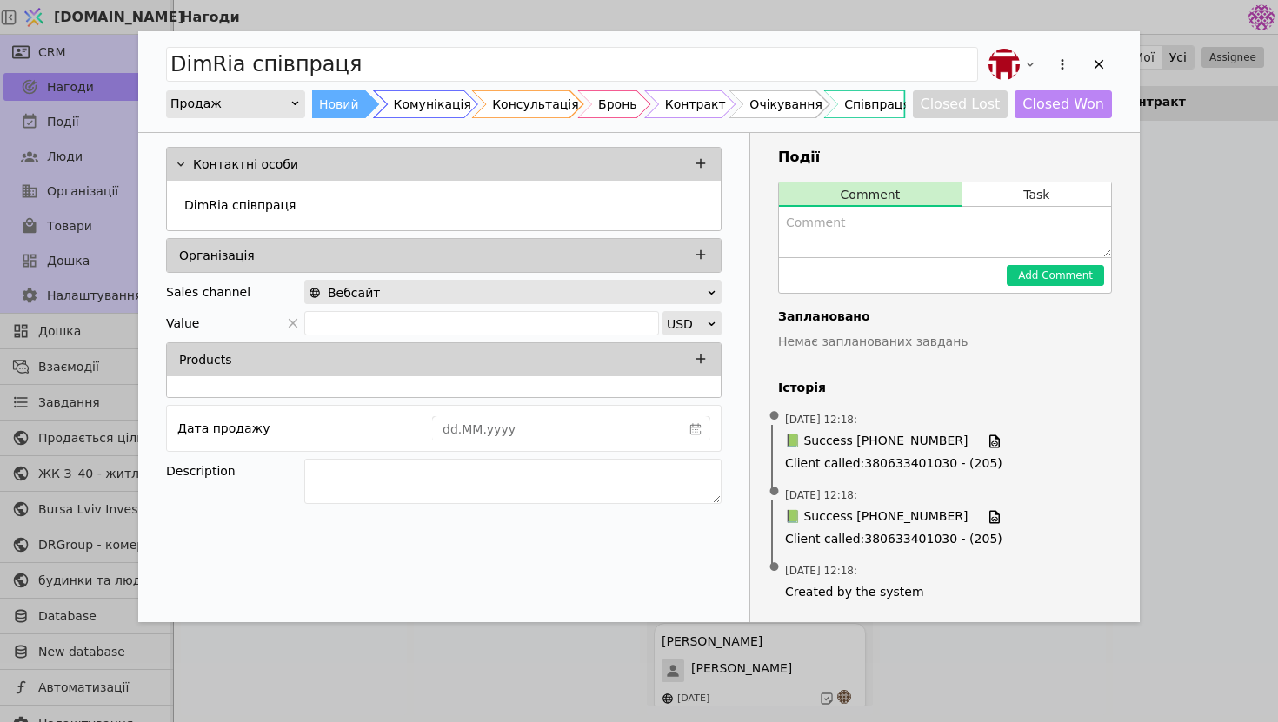
click at [1112, 69] on div "DimRia співпраця Продаж Новий Комунікація Консультація Бронь Контракт Очікуванн…" at bounding box center [639, 81] width 1002 height 101
click at [1102, 67] on icon "Add Opportunity" at bounding box center [1100, 65] width 10 height 10
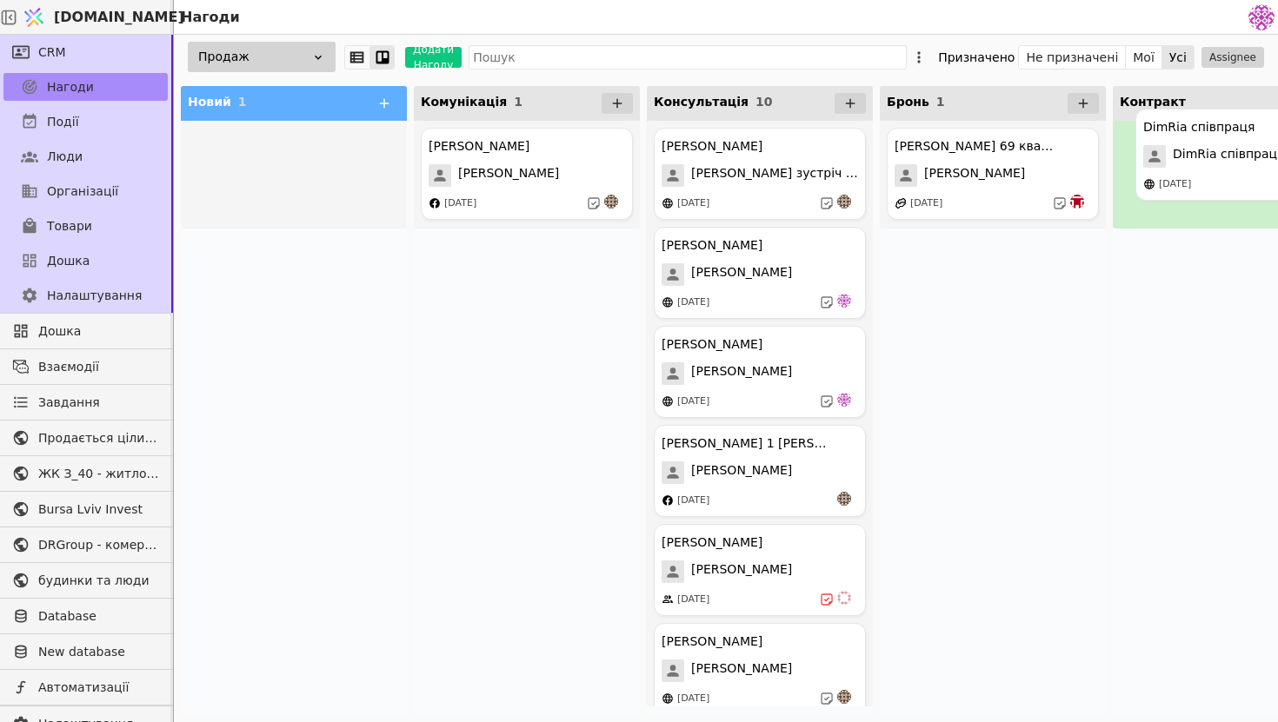
drag, startPoint x: 322, startPoint y: 203, endPoint x: 1267, endPoint y: 185, distance: 945.2
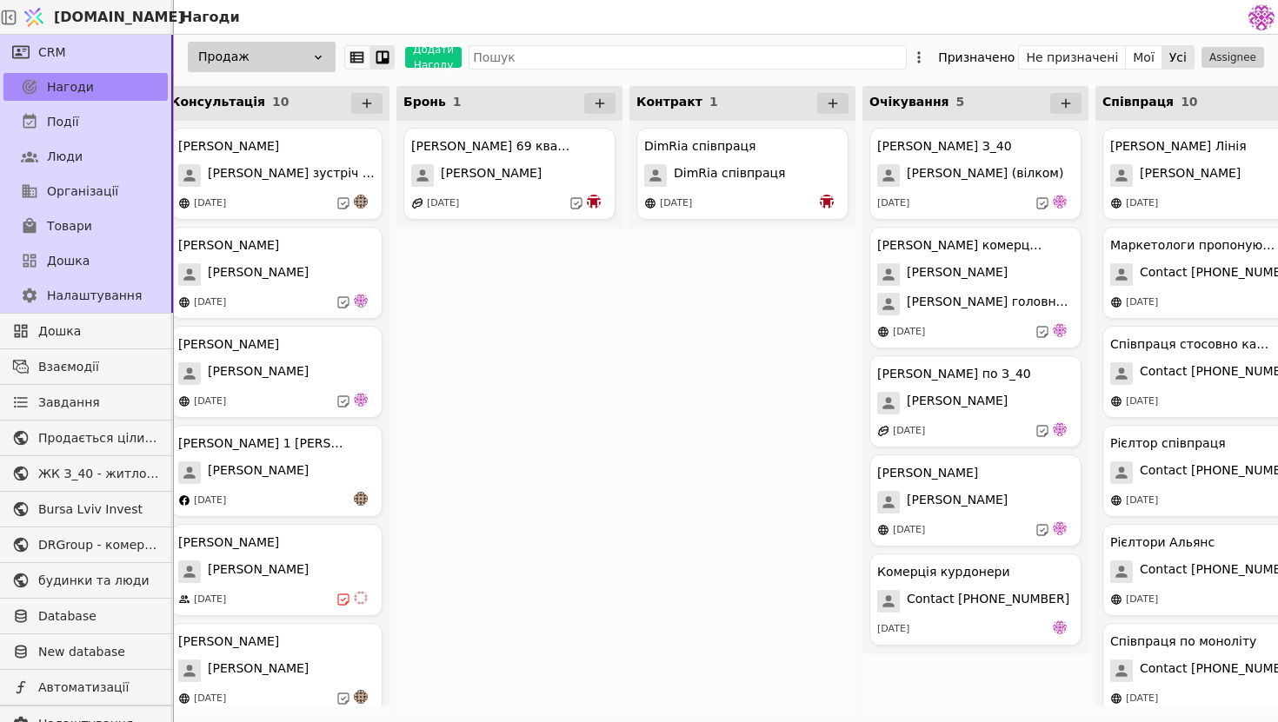
scroll to position [0, 533]
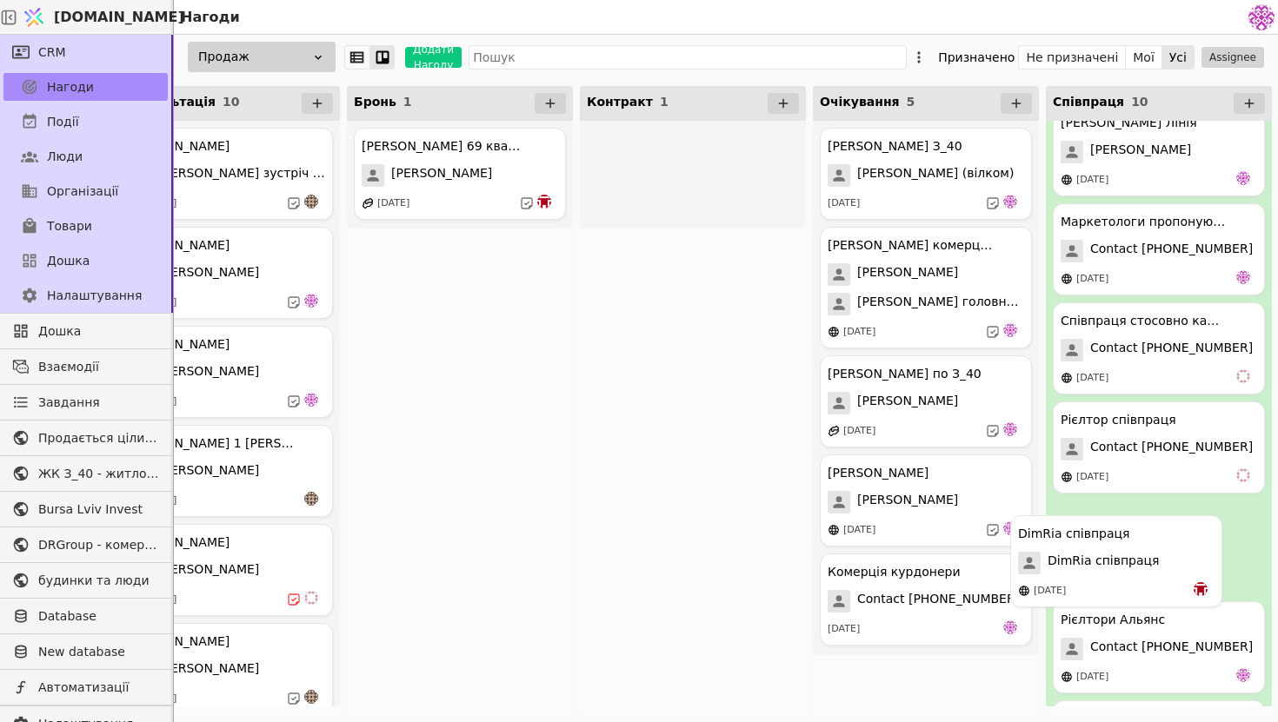
drag, startPoint x: 742, startPoint y: 200, endPoint x: 1168, endPoint y: 587, distance: 575.5
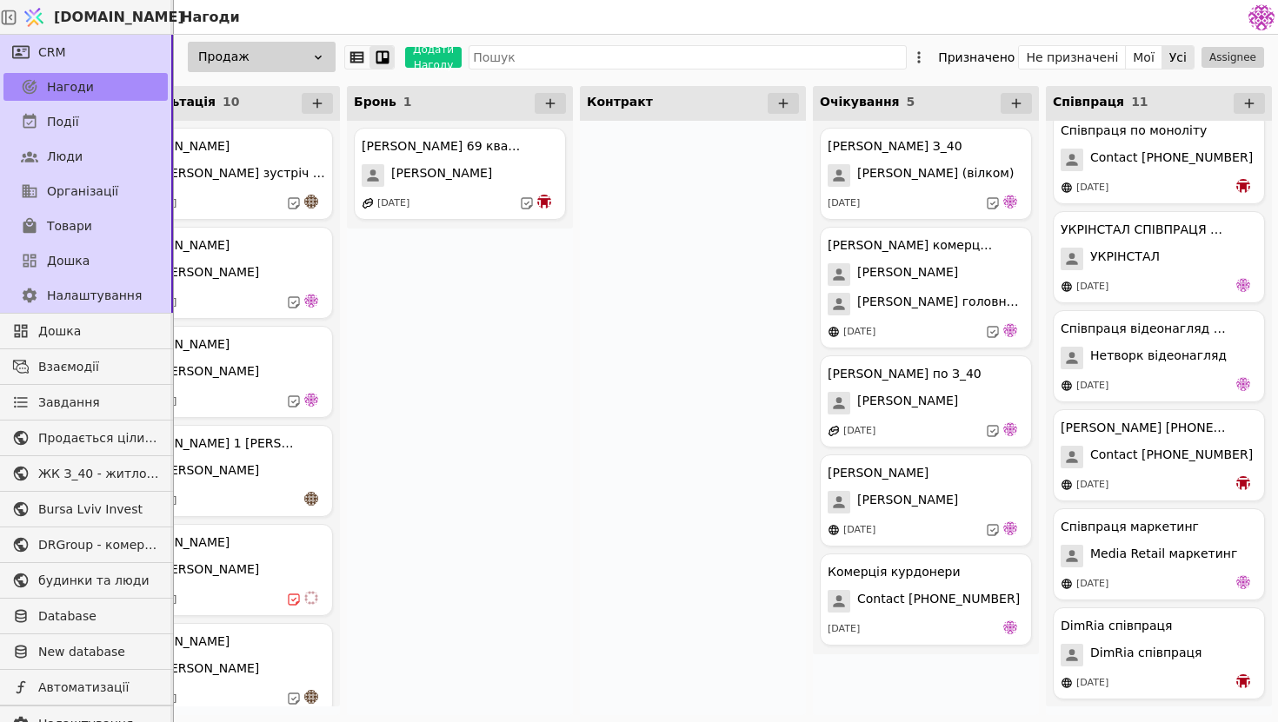
scroll to position [0, 0]
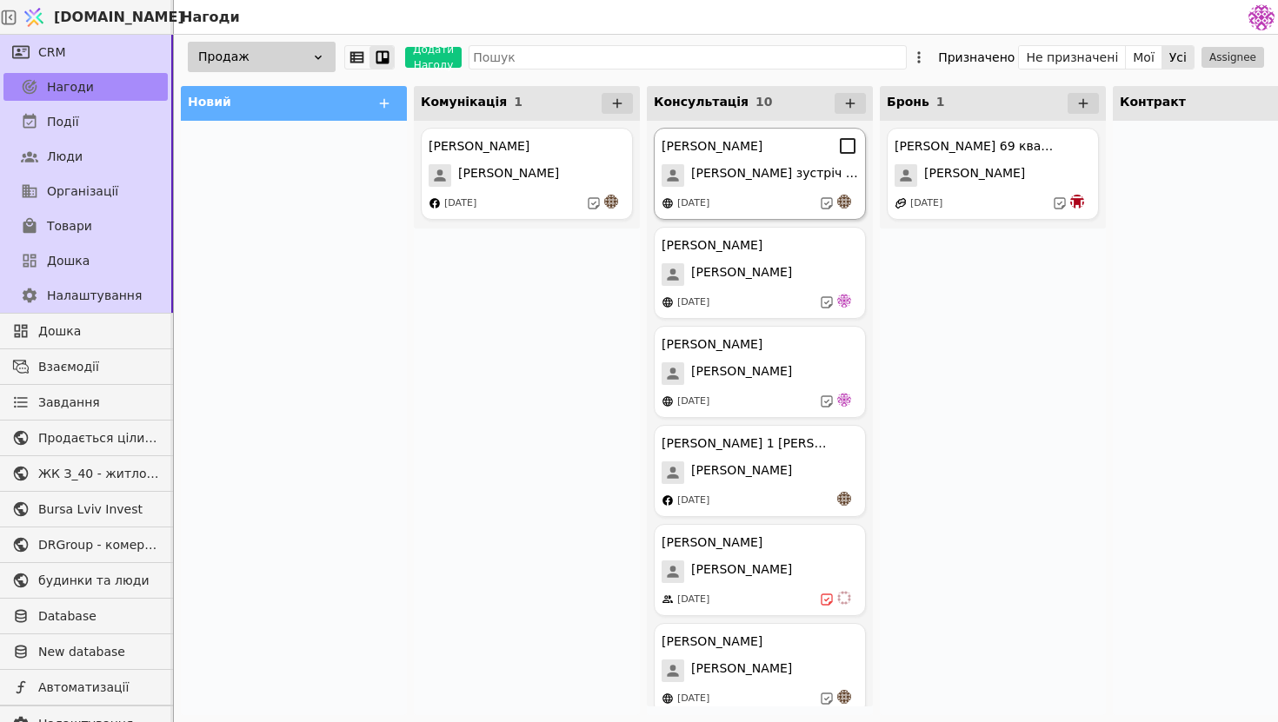
click at [843, 184] on div "[PERSON_NAME] зустріч 13.08" at bounding box center [760, 175] width 196 height 23
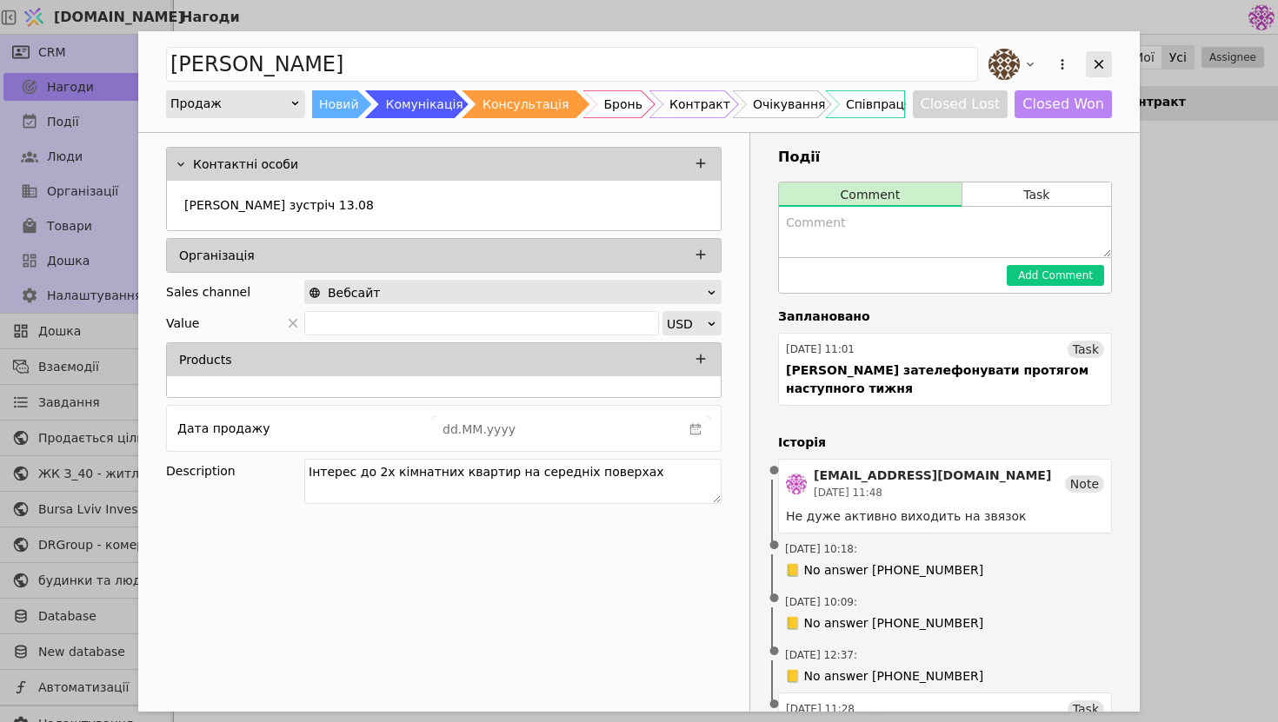
click at [1105, 64] on icon "Add Opportunity" at bounding box center [1099, 65] width 16 height 16
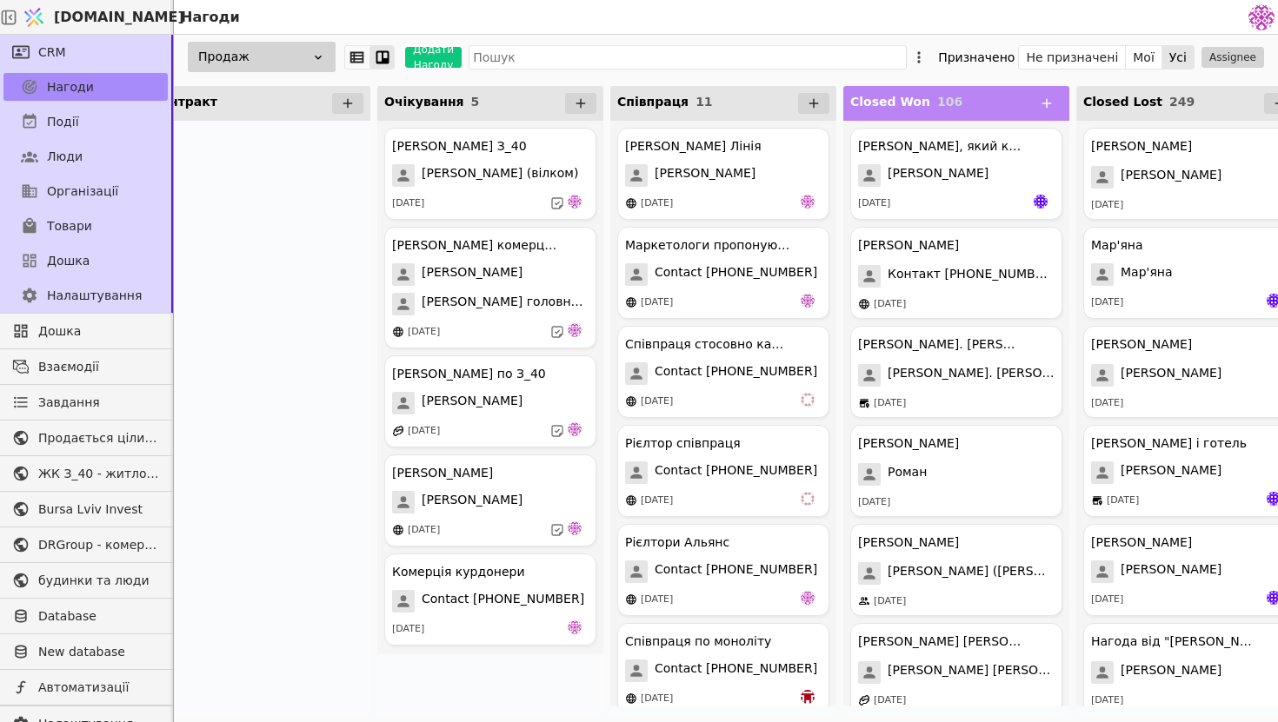
scroll to position [0, 1000]
